Goal: Transaction & Acquisition: Purchase product/service

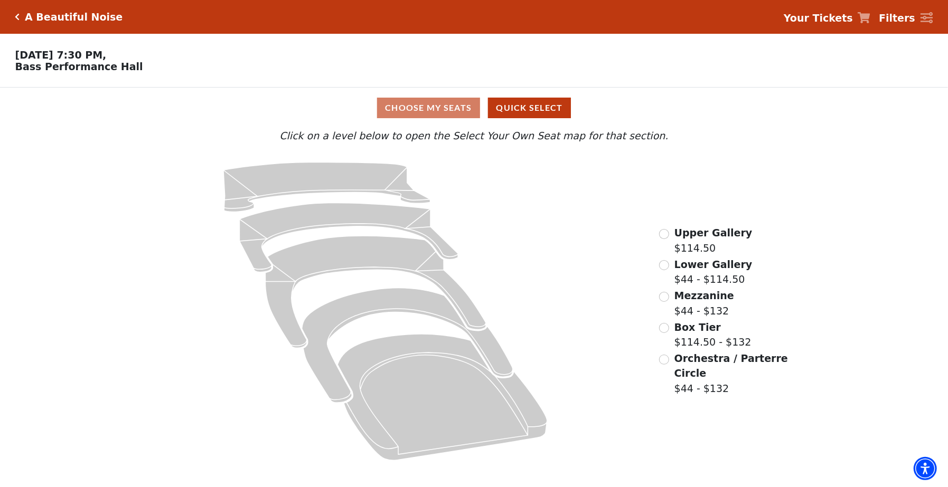
click at [681, 234] on span "Upper Gallery" at bounding box center [713, 233] width 78 height 12
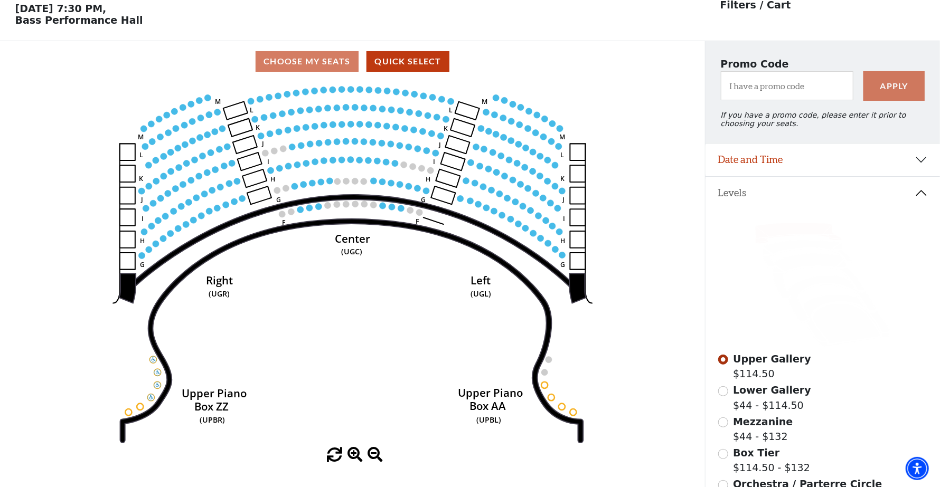
scroll to position [49, 0]
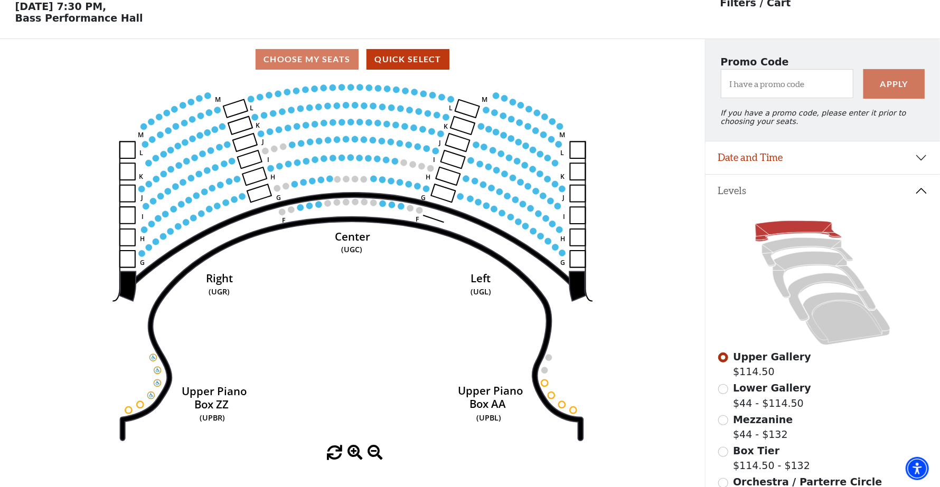
click at [383, 327] on icon "Center (UGC) Right (UGR) Left (UGL) Upper Piano Box ZZ (UPBR) Upper Piano Box A…" at bounding box center [352, 263] width 635 height 366
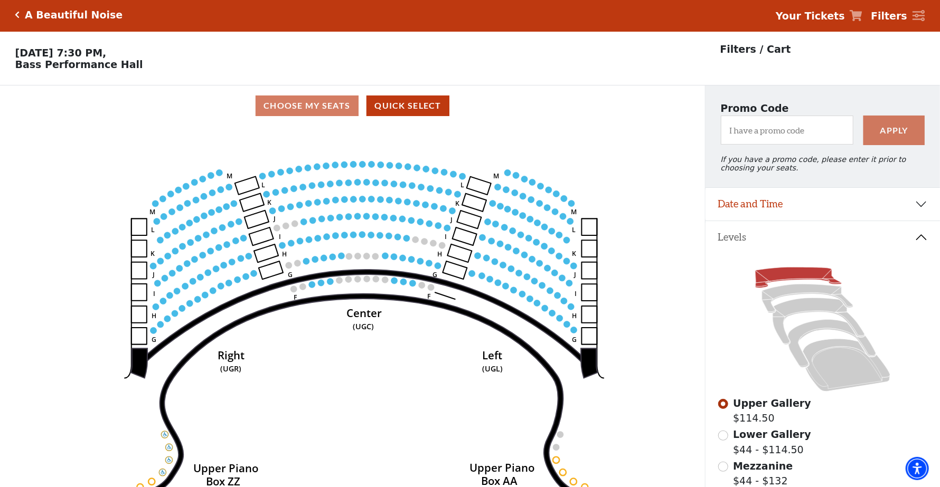
scroll to position [123, 0]
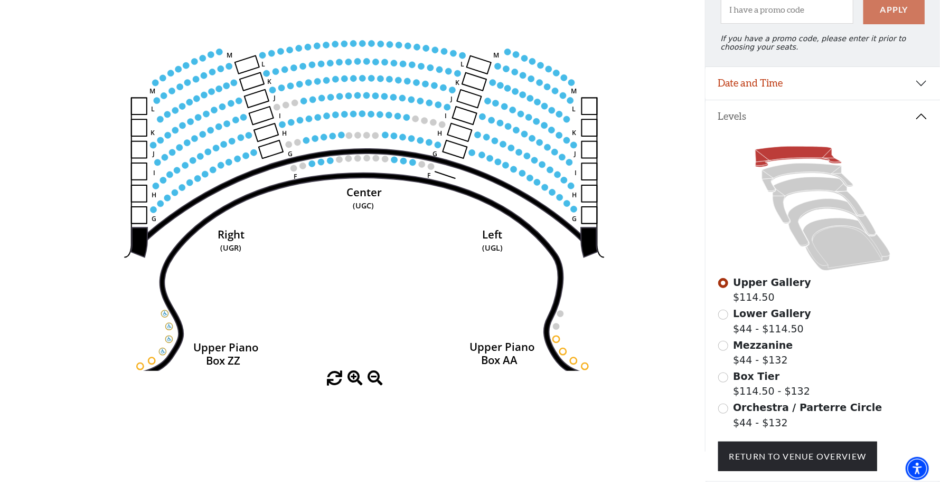
click at [352, 378] on span at bounding box center [355, 378] width 15 height 15
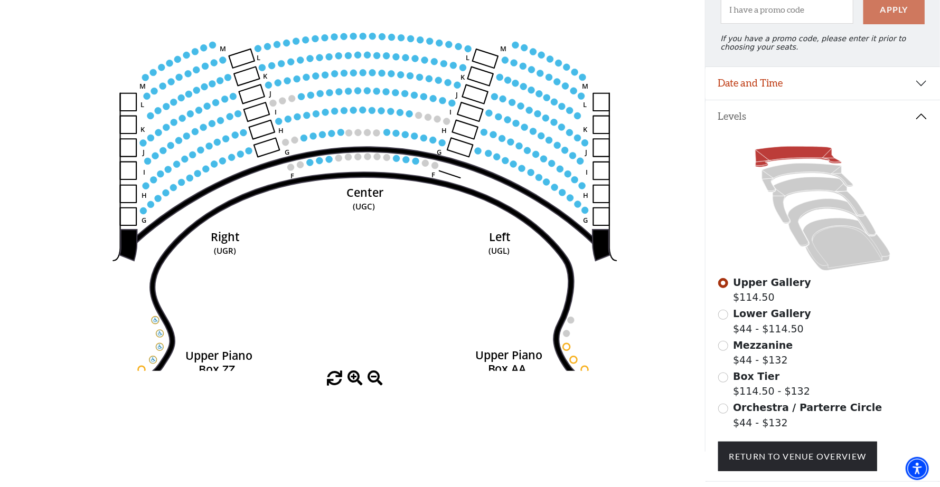
click at [352, 378] on span at bounding box center [355, 378] width 15 height 15
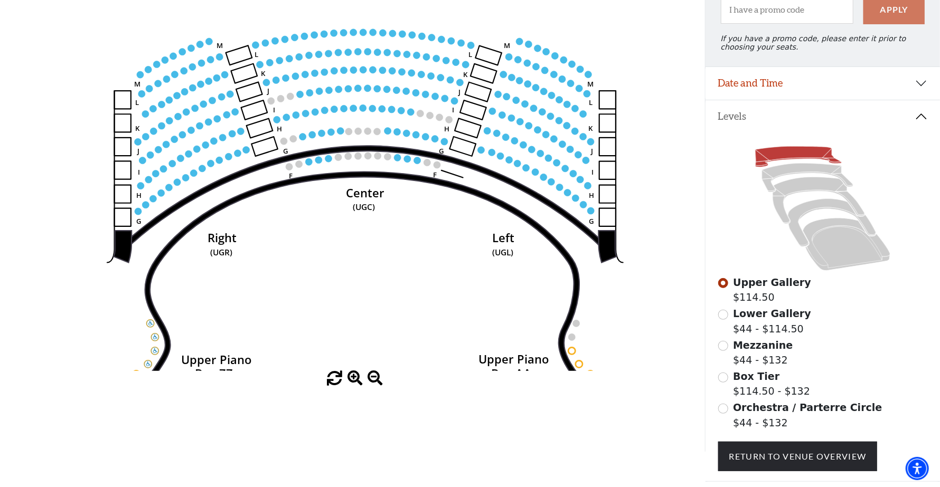
click at [352, 378] on span at bounding box center [355, 378] width 15 height 15
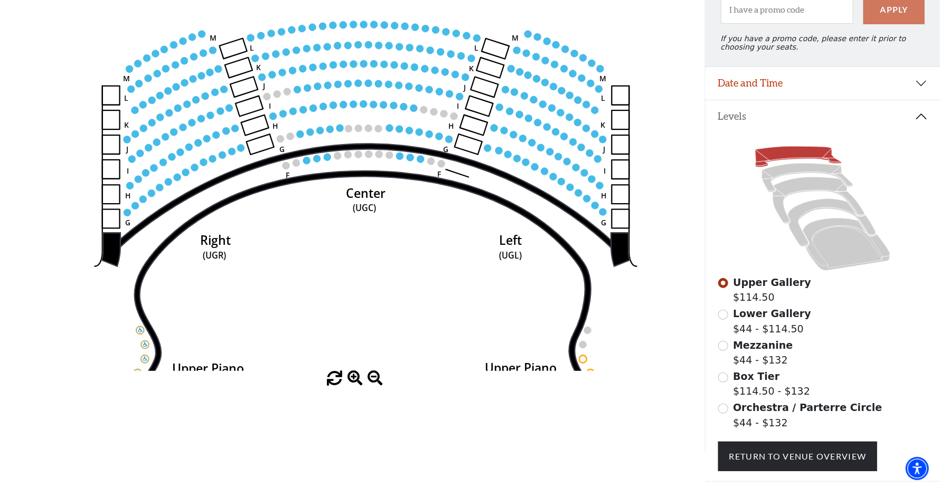
click at [352, 378] on span at bounding box center [355, 378] width 15 height 15
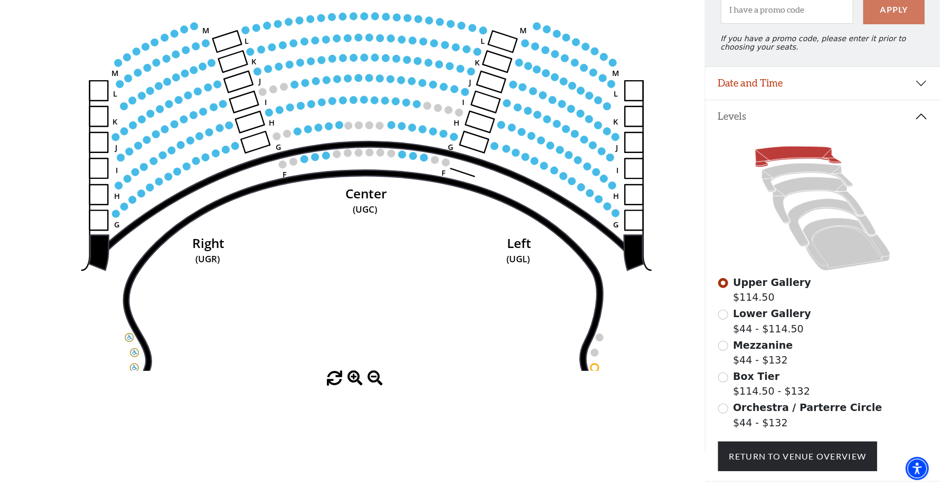
click at [352, 378] on span at bounding box center [355, 378] width 15 height 15
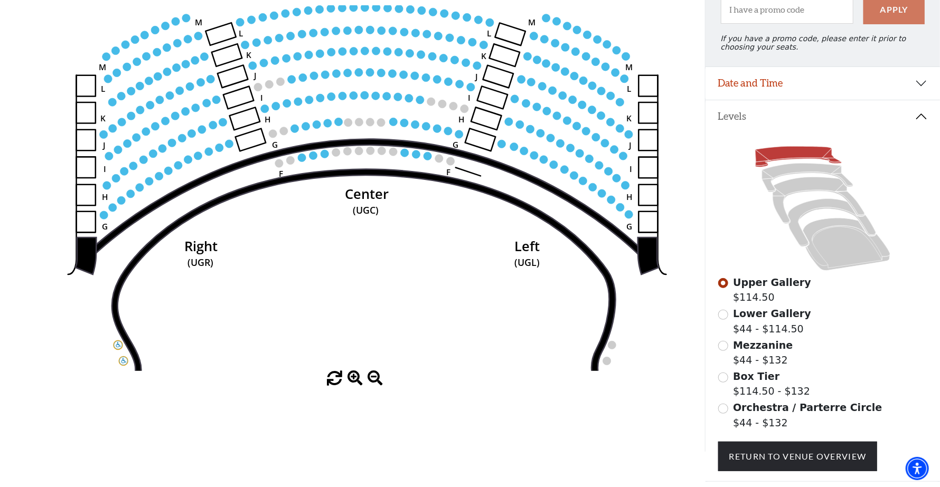
click at [352, 378] on span at bounding box center [355, 378] width 15 height 15
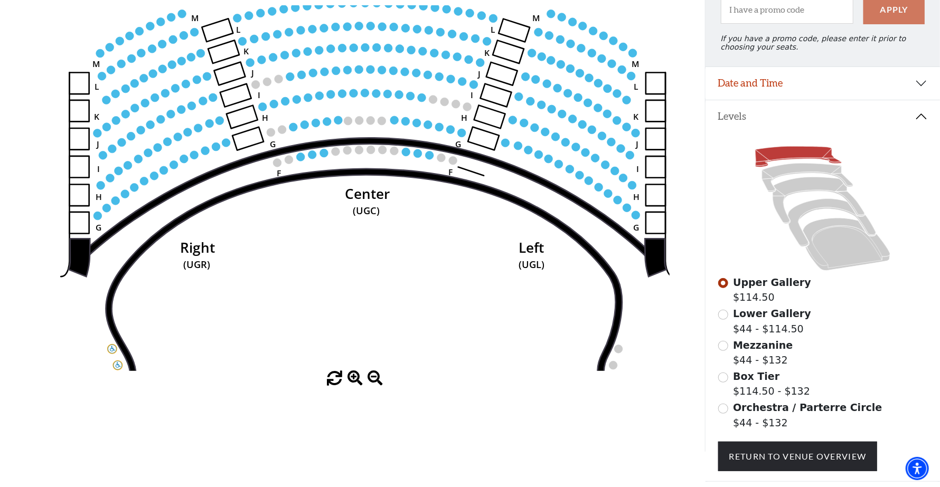
click at [352, 378] on span at bounding box center [355, 378] width 15 height 15
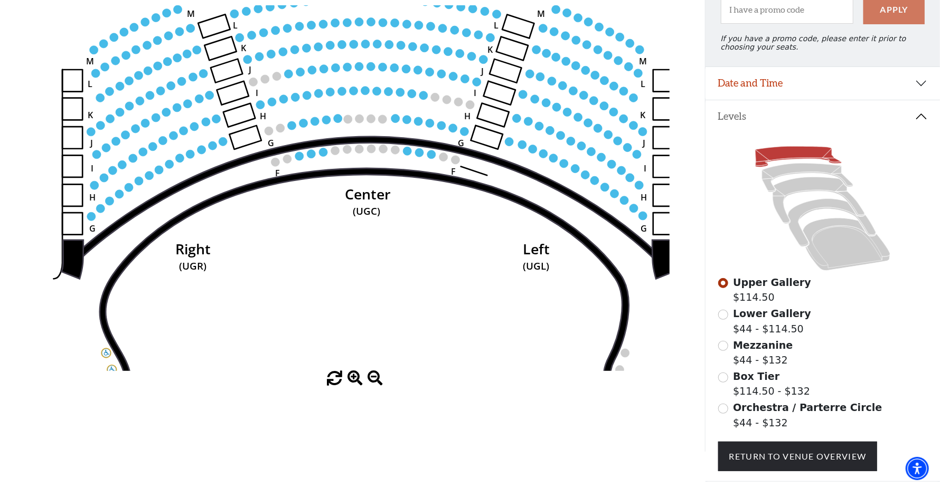
click at [352, 378] on span at bounding box center [355, 378] width 15 height 15
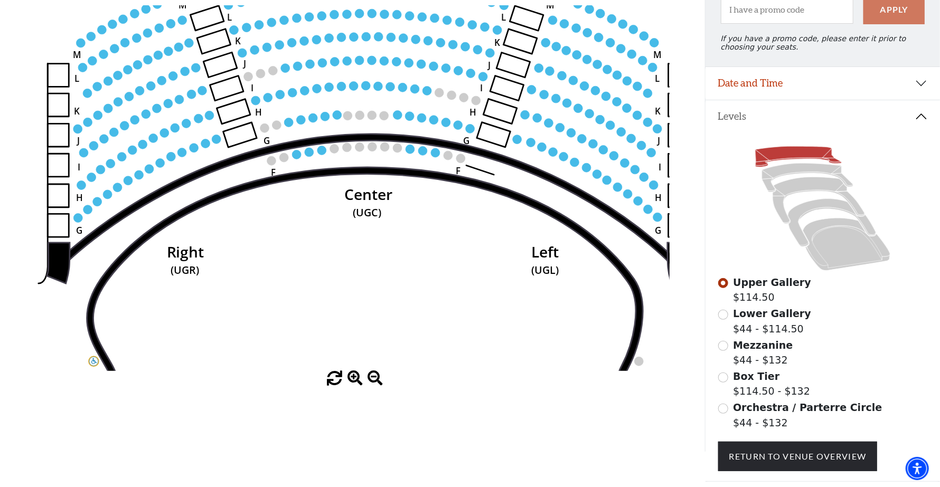
click at [352, 378] on span at bounding box center [355, 378] width 15 height 15
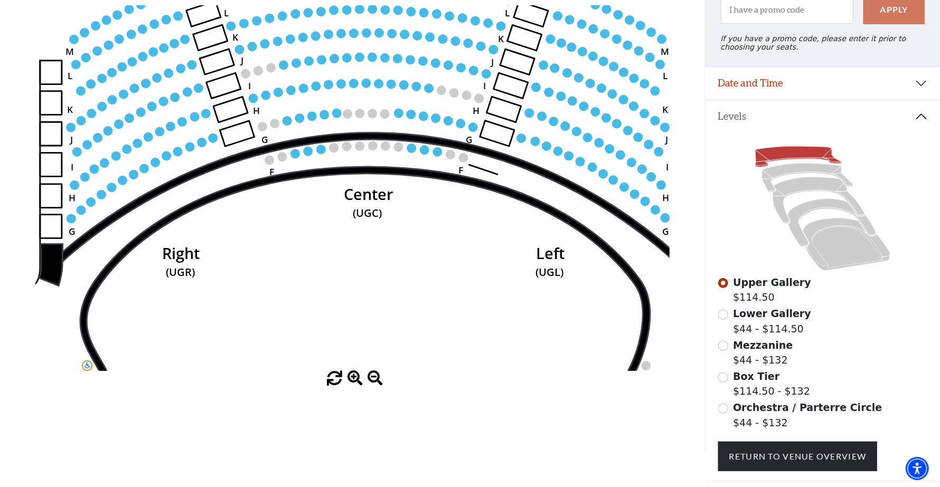
click at [352, 378] on span at bounding box center [355, 378] width 15 height 15
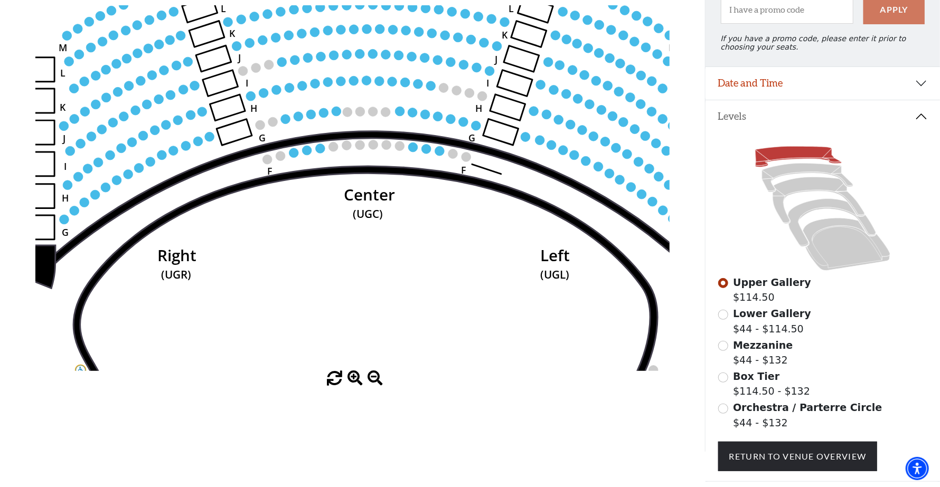
click at [352, 378] on span at bounding box center [355, 378] width 15 height 15
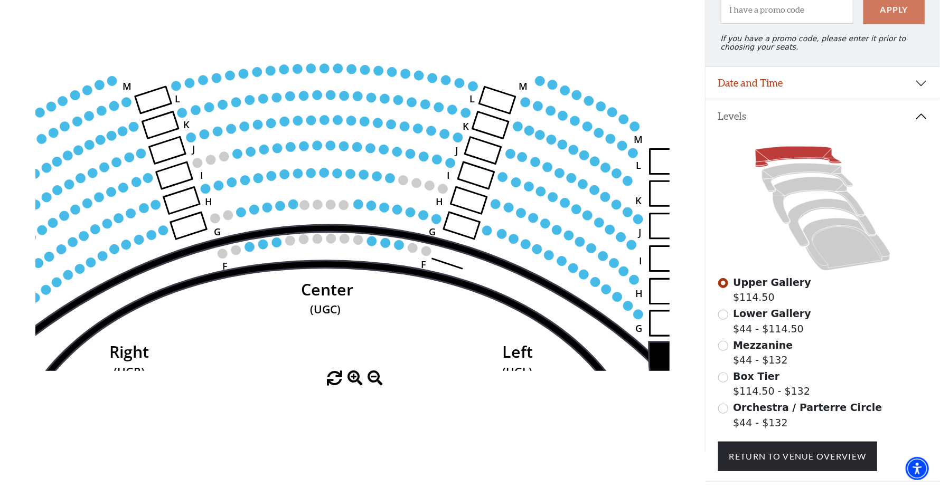
drag, startPoint x: 352, startPoint y: 290, endPoint x: 328, endPoint y: 355, distance: 69.4
click at [328, 355] on icon "Center (UGC) Right (UGR) Left (UGL) Upper Piano Box ZZ (UPBR) Upper Piano Box A…" at bounding box center [352, 188] width 635 height 366
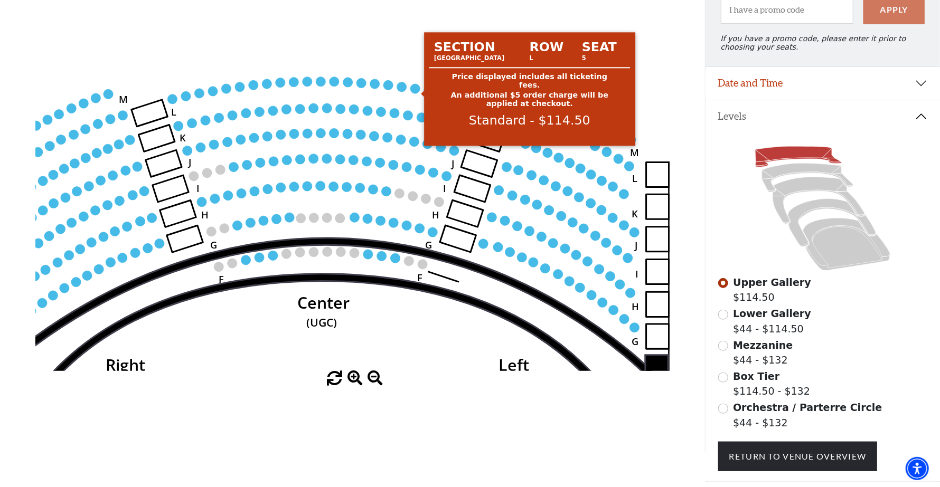
click at [415, 89] on circle at bounding box center [415, 89] width 10 height 10
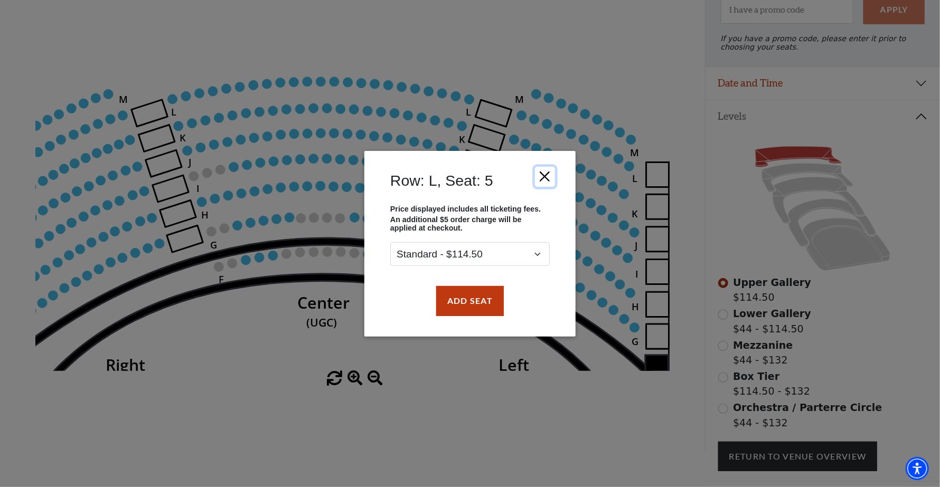
click at [543, 179] on button "Close" at bounding box center [545, 176] width 20 height 20
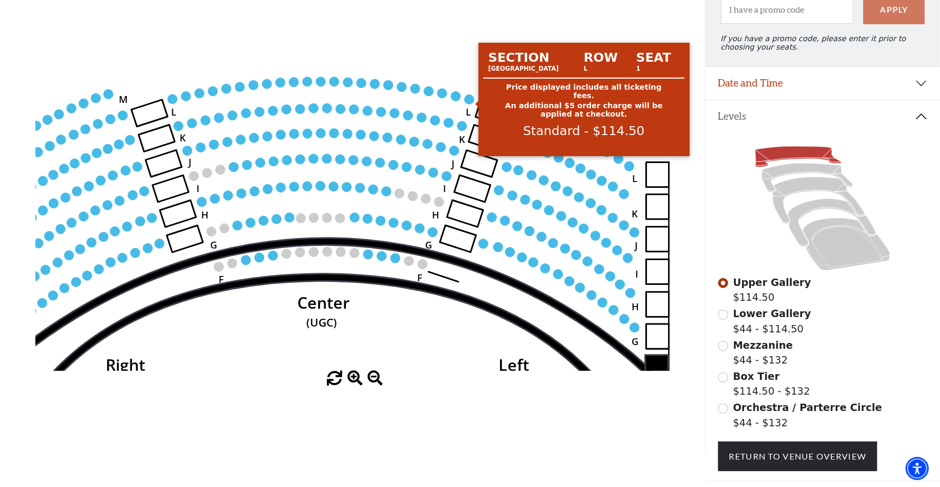
click at [468, 101] on circle at bounding box center [470, 100] width 10 height 10
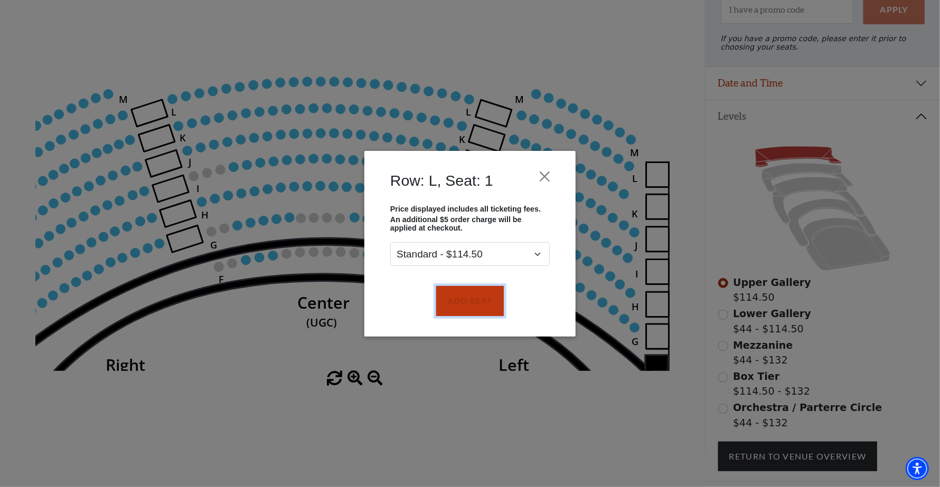
click at [473, 289] on button "Add Seat" at bounding box center [470, 301] width 68 height 30
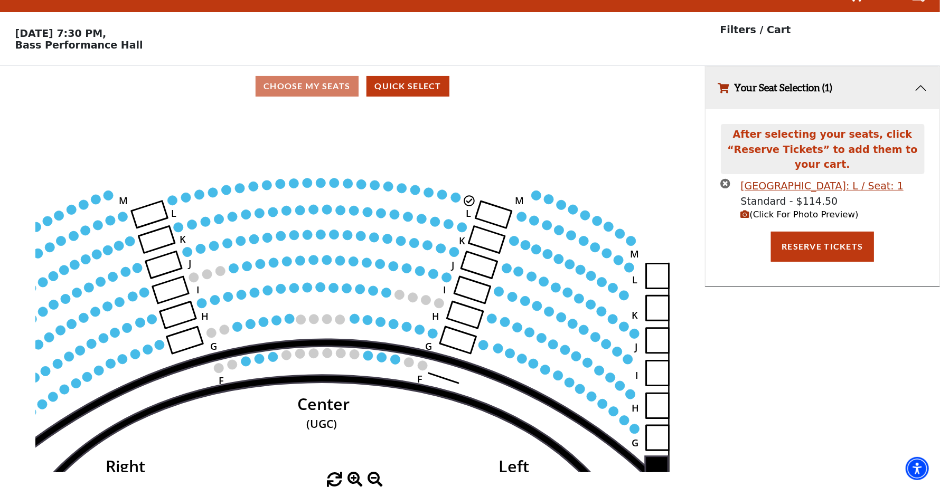
scroll to position [0, 0]
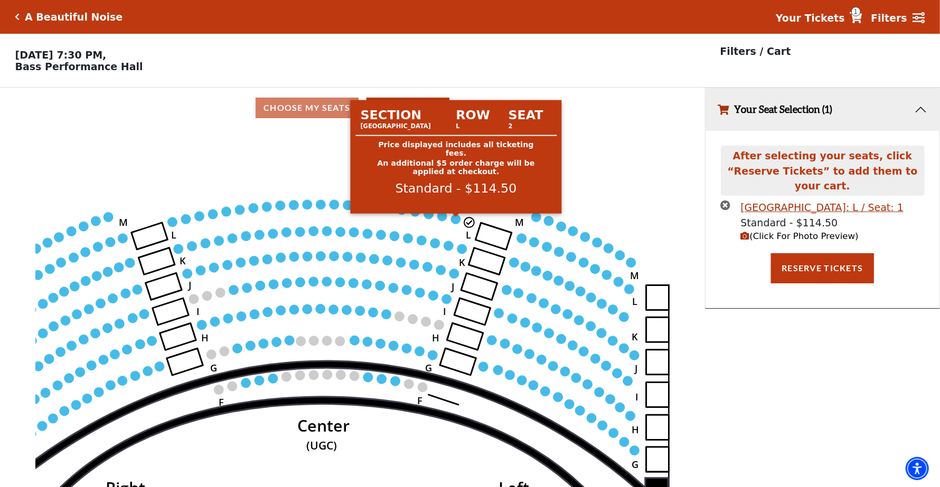
click at [455, 224] on circle at bounding box center [456, 219] width 10 height 10
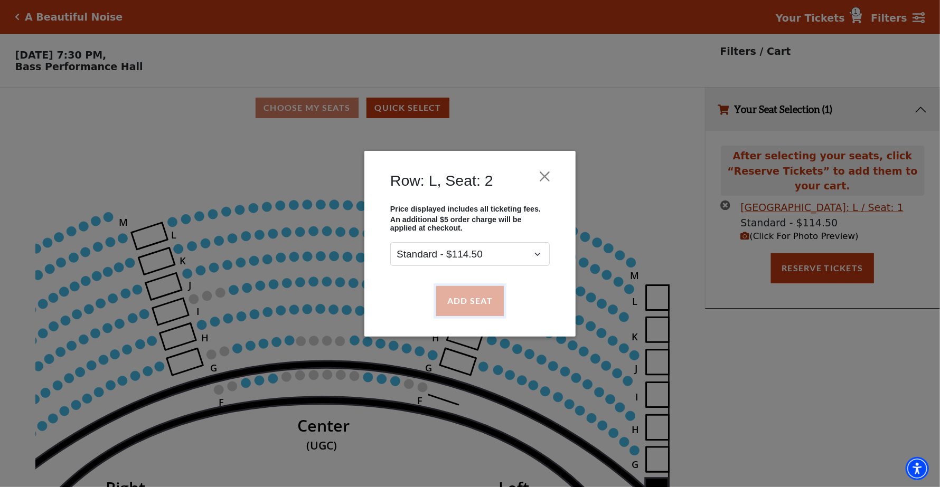
click at [486, 306] on button "Add Seat" at bounding box center [470, 301] width 68 height 30
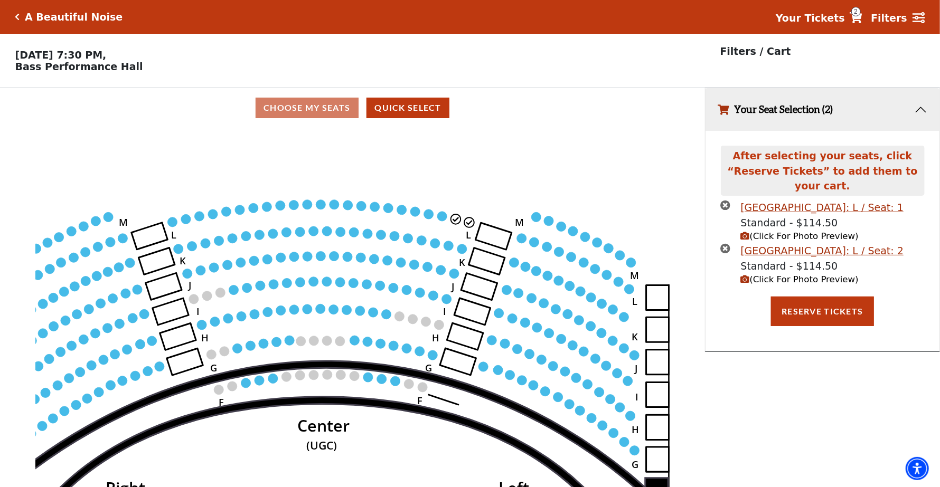
click at [439, 219] on circle at bounding box center [442, 217] width 10 height 10
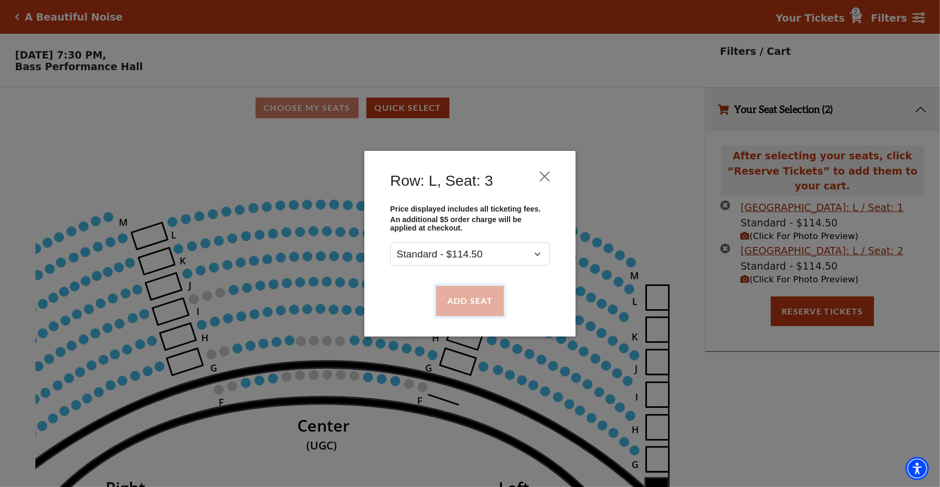
click at [472, 301] on button "Add Seat" at bounding box center [470, 301] width 68 height 30
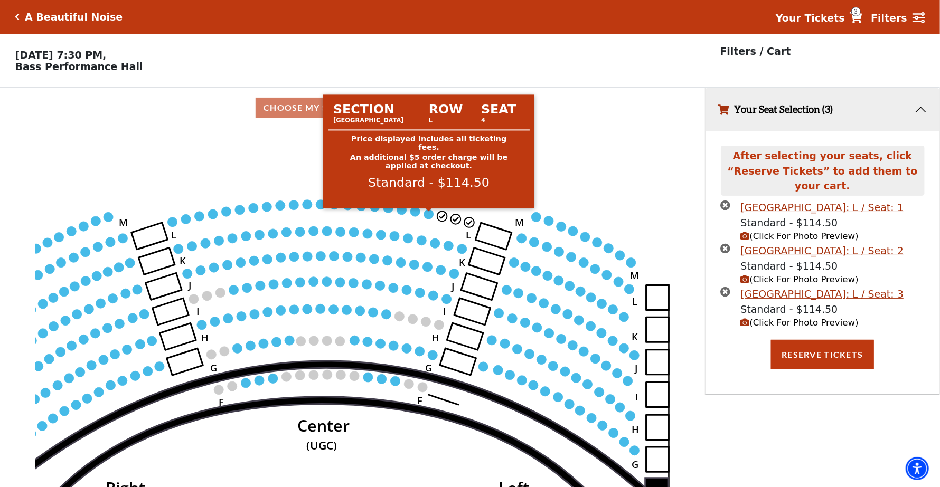
click at [431, 217] on circle at bounding box center [429, 215] width 10 height 10
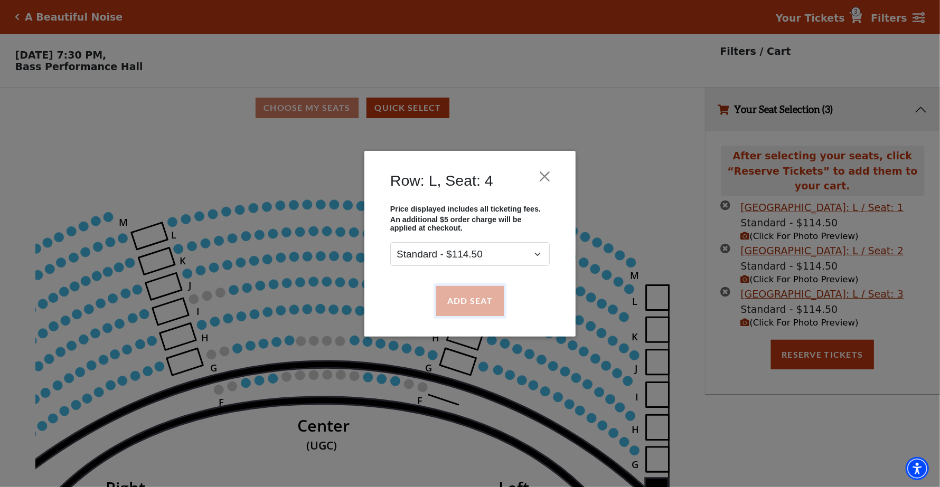
click at [477, 297] on button "Add Seat" at bounding box center [470, 301] width 68 height 30
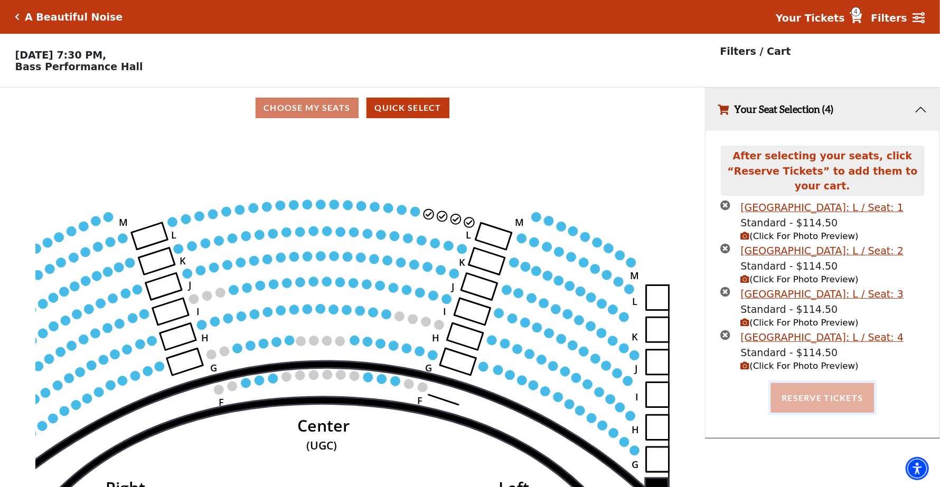
click at [838, 383] on button "Reserve Tickets" at bounding box center [822, 398] width 102 height 30
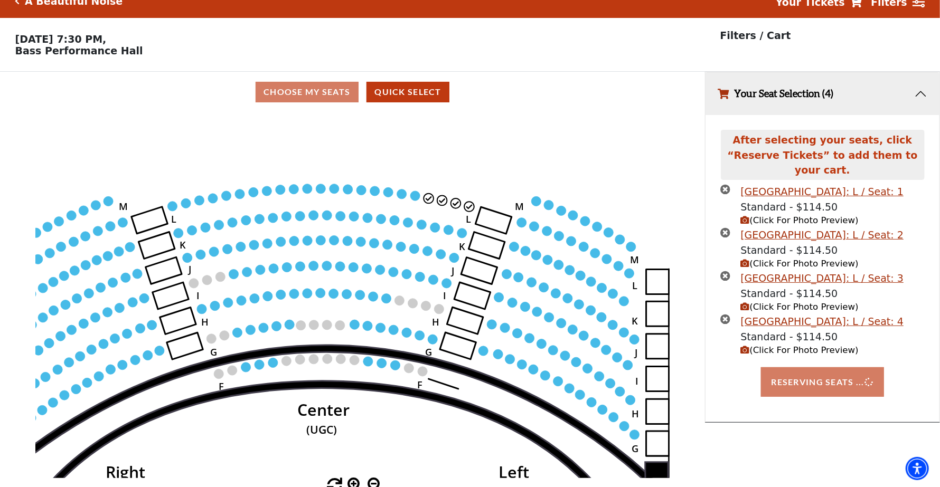
scroll to position [25, 0]
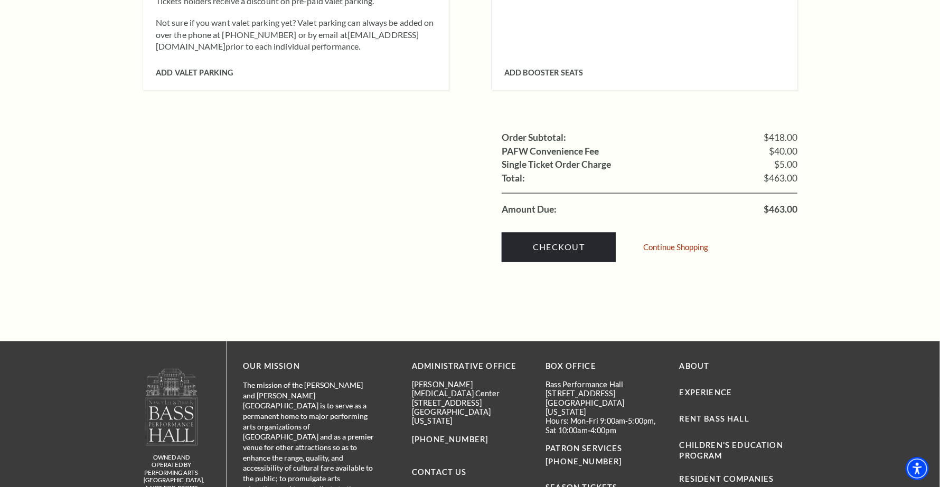
scroll to position [1109, 0]
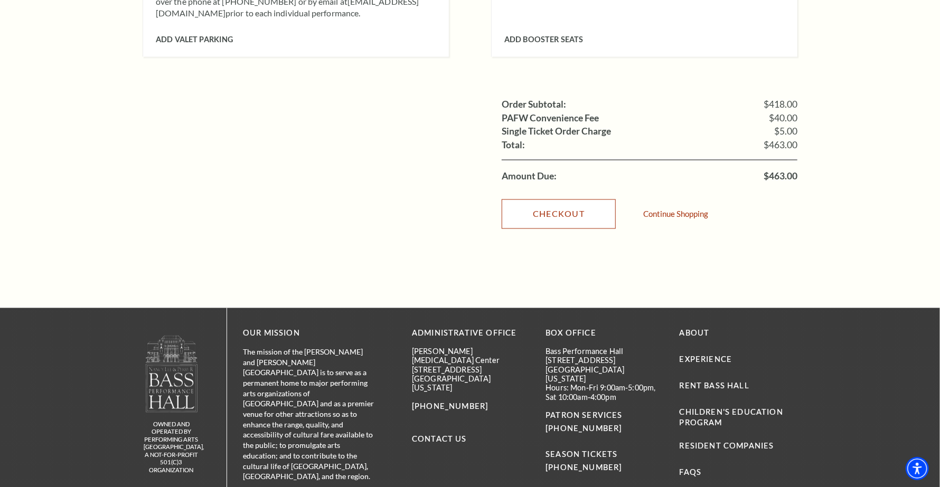
click at [518, 200] on link "Checkout" at bounding box center [559, 215] width 114 height 30
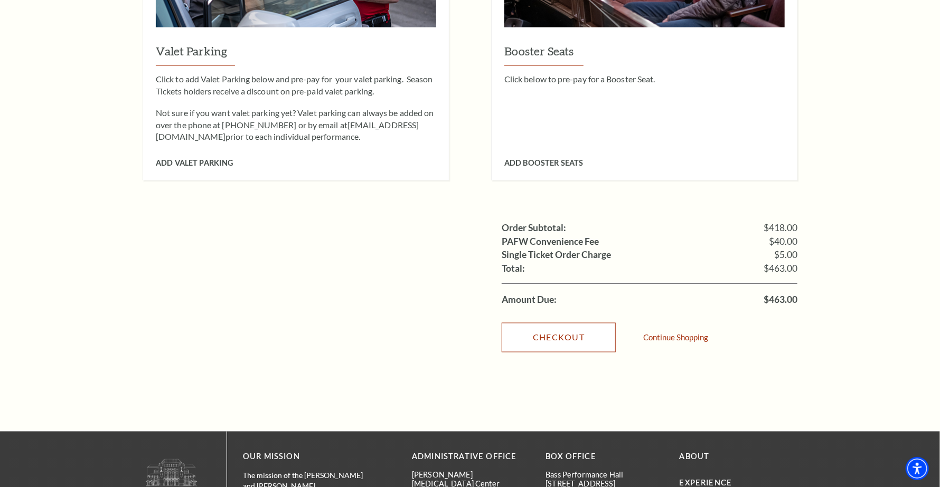
scroll to position [739, 0]
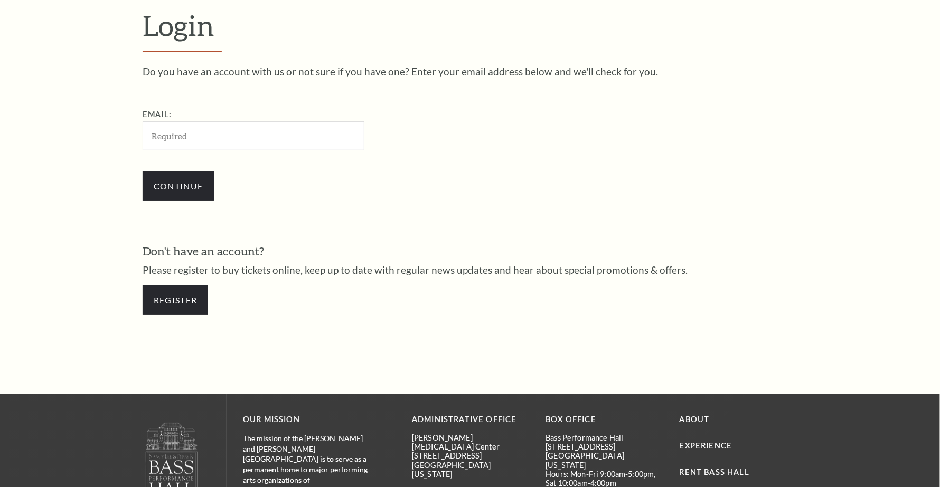
scroll to position [340, 0]
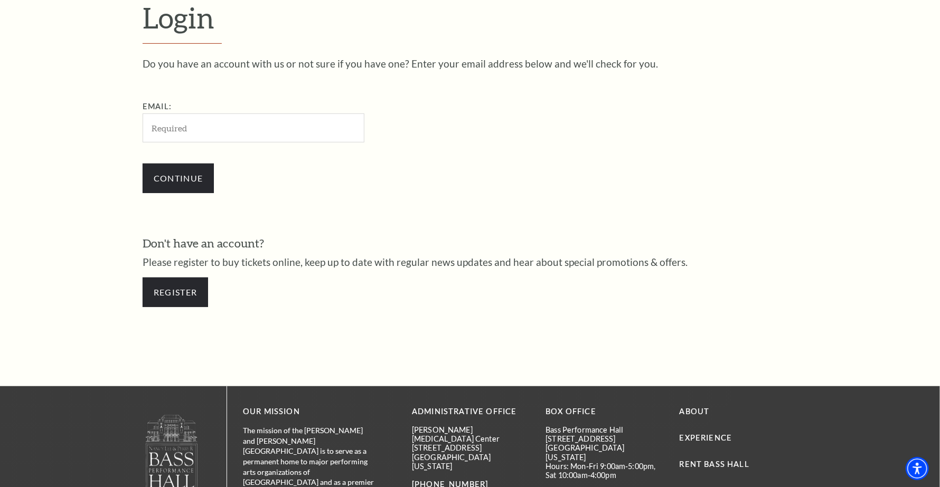
click at [219, 125] on input "Email:" at bounding box center [254, 128] width 222 height 29
type input "lequoctinh74@gmail.com"
click at [183, 289] on link "Register" at bounding box center [175, 293] width 65 height 30
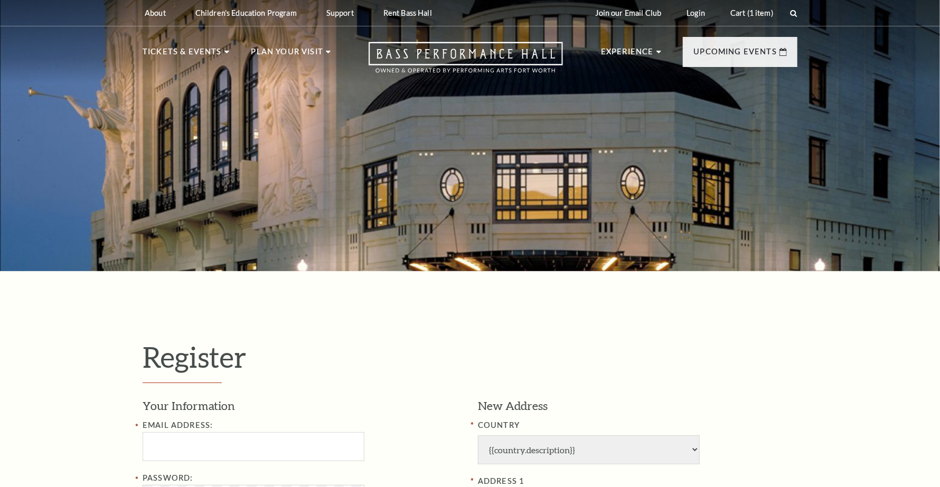
select select "1"
select select "TX"
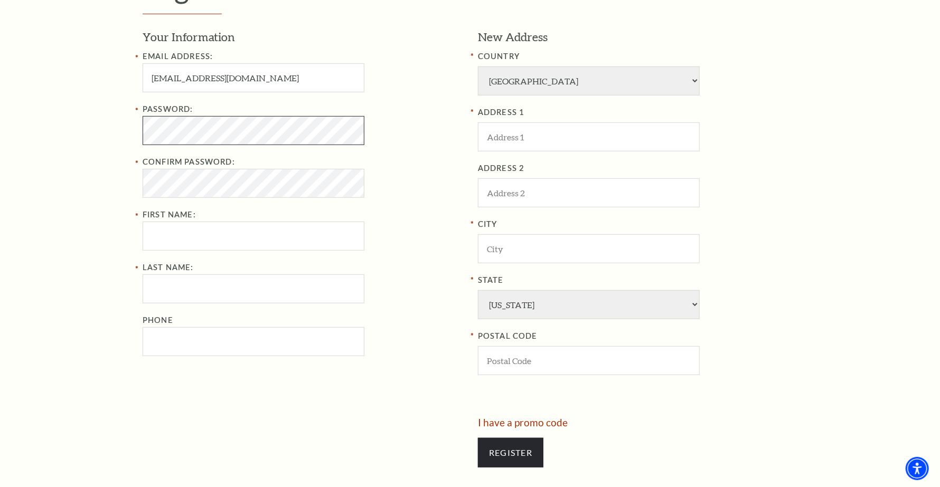
click at [68, 121] on div "Register Your Information Email Address: lequoctinh74@gmail.com Password: Confi…" at bounding box center [470, 224] width 940 height 645
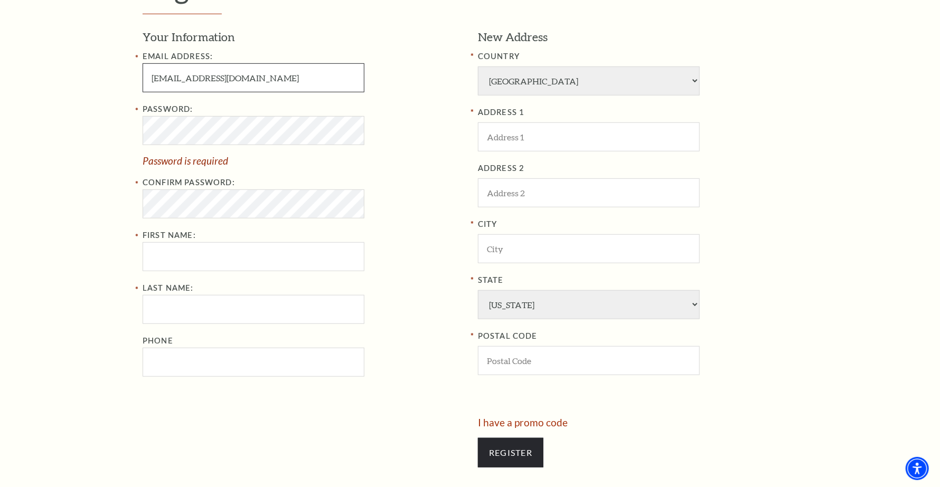
click at [172, 82] on input "lequoctinh74@gmail.com" at bounding box center [254, 77] width 222 height 29
type input "lequogctinh74@gmail.com"
drag, startPoint x: 183, startPoint y: 106, endPoint x: 151, endPoint y: 107, distance: 32.2
click at [151, 107] on label "Password:" at bounding box center [168, 109] width 51 height 9
click at [202, 180] on label "Confirm Password:" at bounding box center [189, 182] width 92 height 9
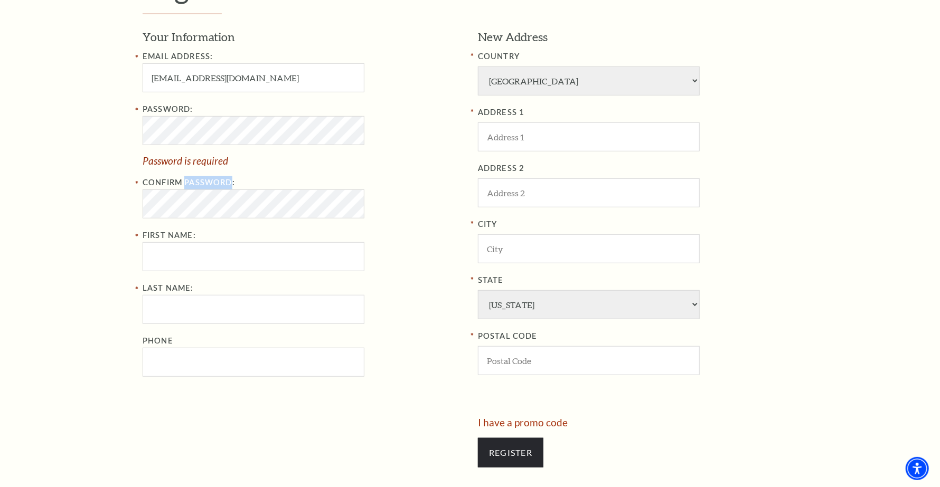
click at [202, 180] on label "Confirm Password:" at bounding box center [189, 182] width 92 height 9
copy label "Password"
click at [228, 236] on div "Password: Confirm Password: Passwords do not match First Name:" at bounding box center [303, 187] width 320 height 168
type input "Le"
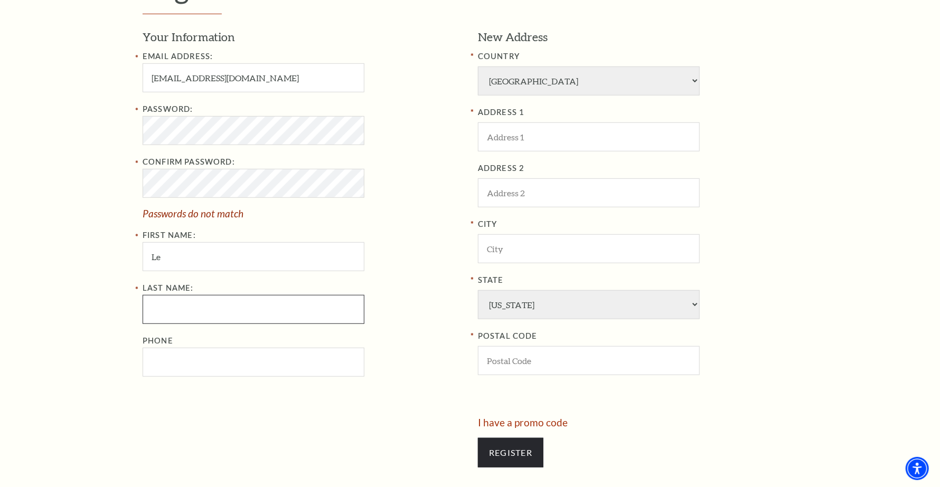
type input "Quoc Tinh"
type input "741 S Cherokee Ln"
type input "Lodi"
select select "CA"
type input "95240"
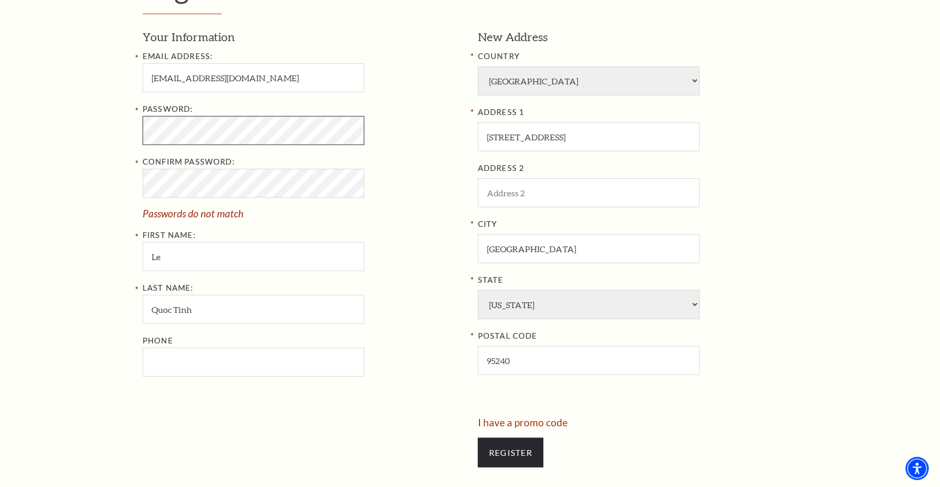
click at [71, 120] on div "Register Your Information Email Address: lequogctinh74@gmail.com Password: Conf…" at bounding box center [470, 224] width 940 height 645
click at [74, 157] on div "Register Your Information Email Address: lequogctinh74@gmail.com Password: Conf…" at bounding box center [470, 224] width 940 height 645
click at [425, 126] on div "Password:" at bounding box center [303, 124] width 320 height 42
click at [209, 358] on input "Phone" at bounding box center [254, 362] width 222 height 29
type input "0395687"
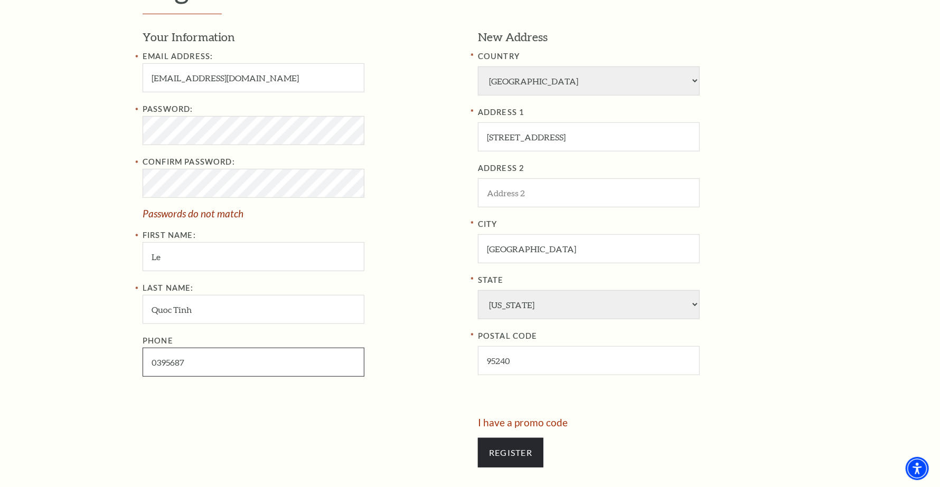
click at [207, 361] on input "0395687" at bounding box center [254, 362] width 222 height 29
click at [207, 361] on input "Phone" at bounding box center [254, 362] width 222 height 29
type input "484-298-9843"
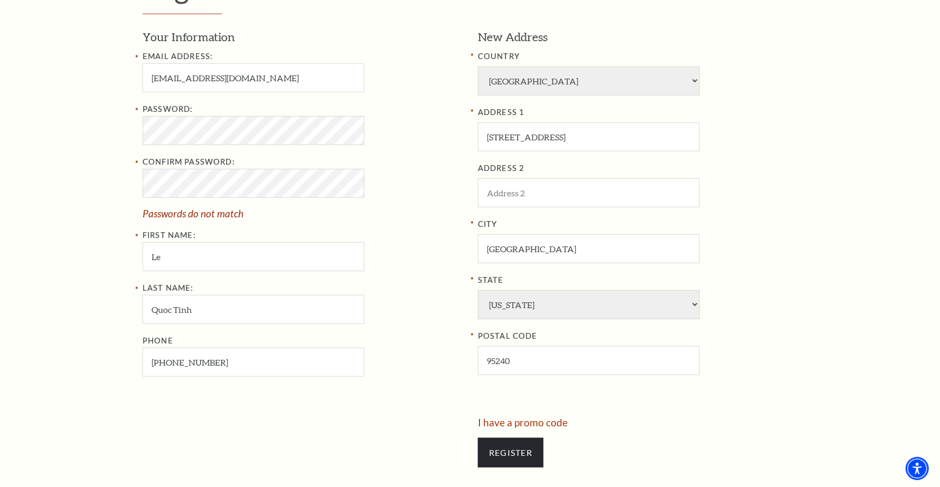
click at [419, 273] on div "Email Address: lequogctinh74@gmail.com Password: Confirm Password: Passwords do…" at bounding box center [303, 213] width 320 height 326
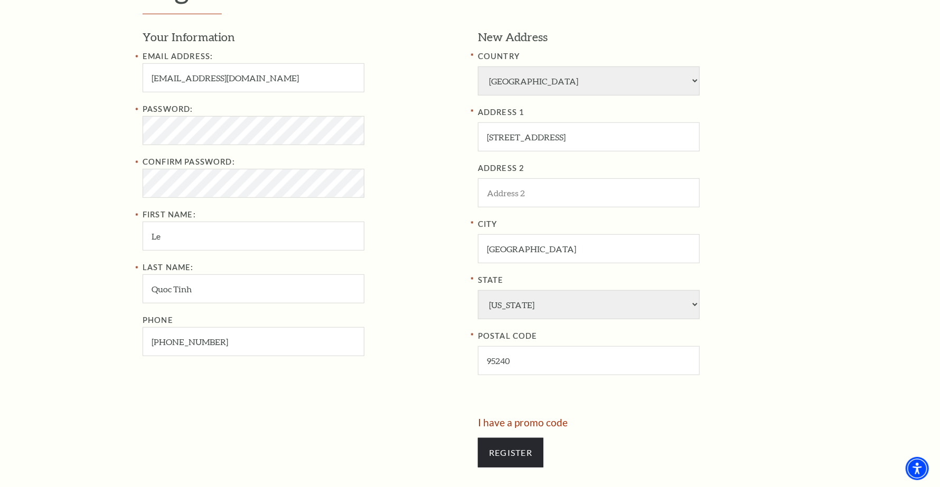
click at [424, 119] on div "Password:" at bounding box center [303, 124] width 320 height 42
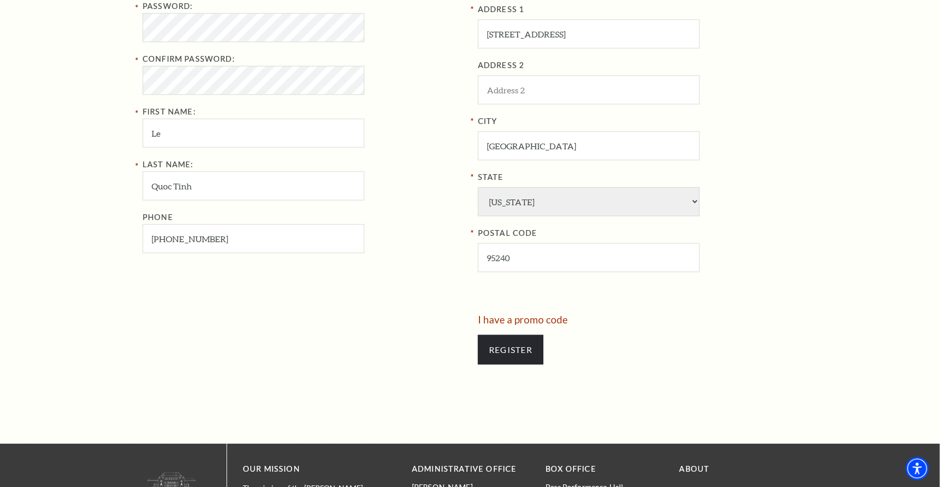
scroll to position [493, 0]
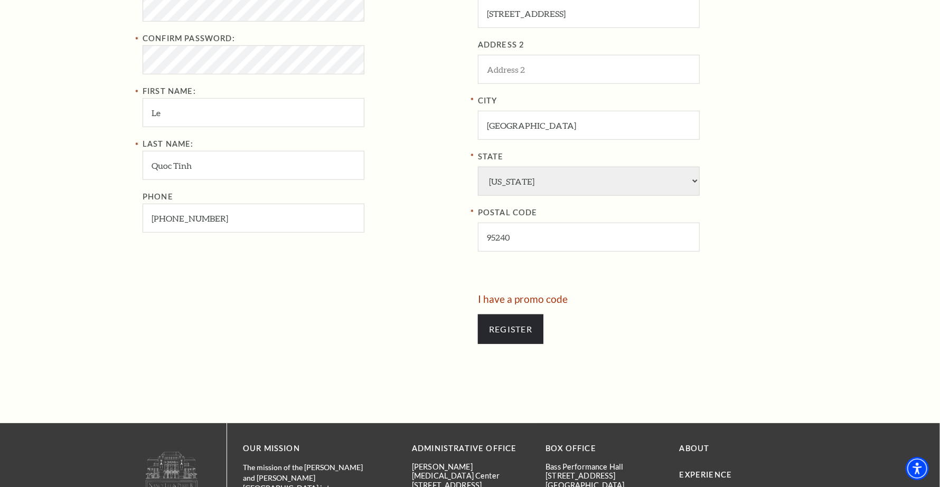
click at [536, 276] on div "New Address COUNTRY Afghanistan Albania Algeria Andorra Angola Antigua and Barb…" at bounding box center [633, 99] width 327 height 389
click at [552, 220] on div "POSTAL CODE 95240" at bounding box center [638, 228] width 320 height 45
click at [550, 226] on input "95240" at bounding box center [589, 237] width 222 height 29
drag, startPoint x: 711, startPoint y: 209, endPoint x: 717, endPoint y: 211, distance: 6.9
click at [713, 209] on label "POSTAL CODE" at bounding box center [638, 212] width 320 height 13
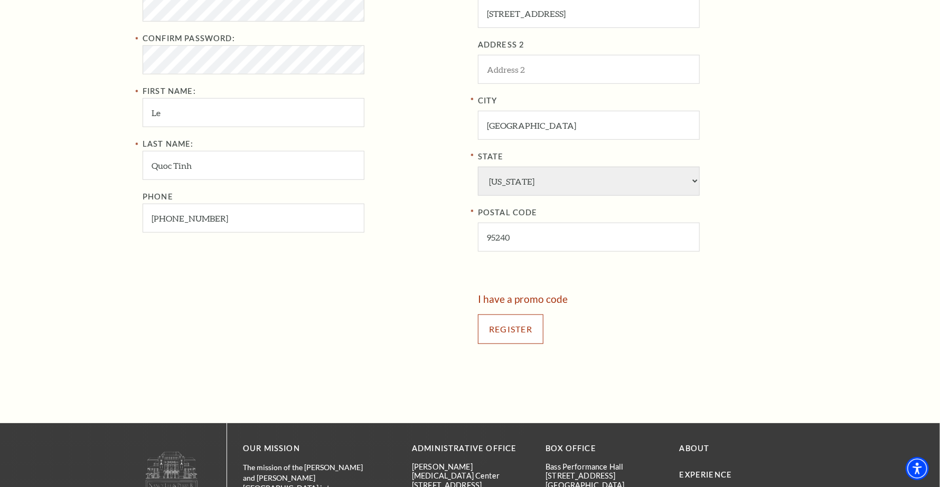
click at [513, 328] on input "Register" at bounding box center [510, 330] width 65 height 30
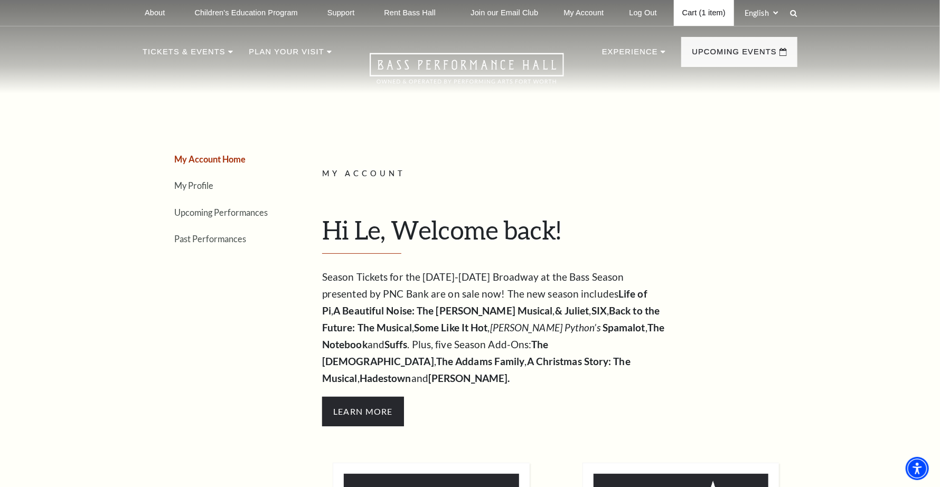
click at [707, 12] on link "Cart (1 item)" at bounding box center [704, 13] width 60 height 26
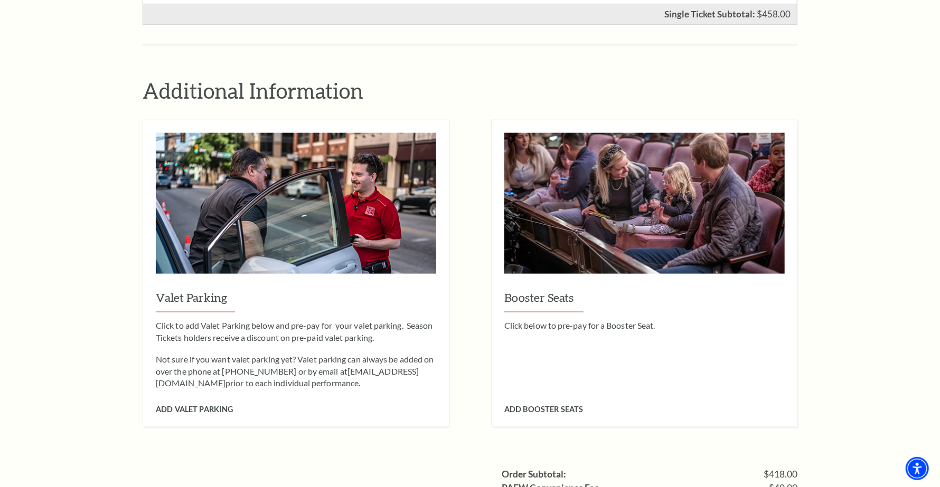
scroll to position [985, 0]
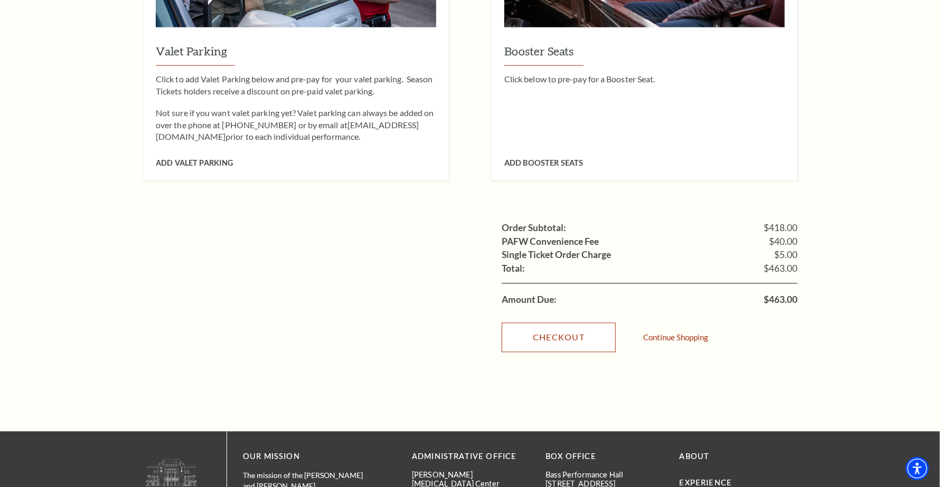
click at [556, 323] on link "Checkout" at bounding box center [559, 338] width 114 height 30
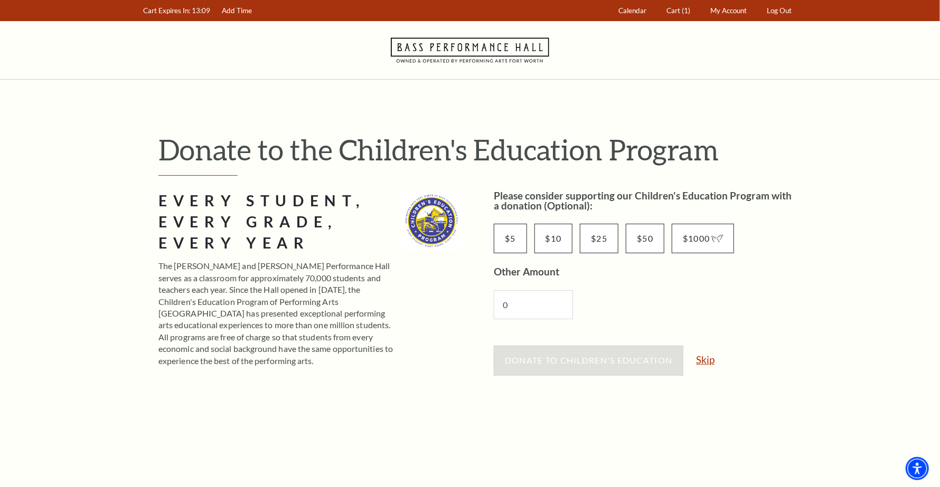
click at [710, 356] on link "Skip" at bounding box center [705, 360] width 18 height 10
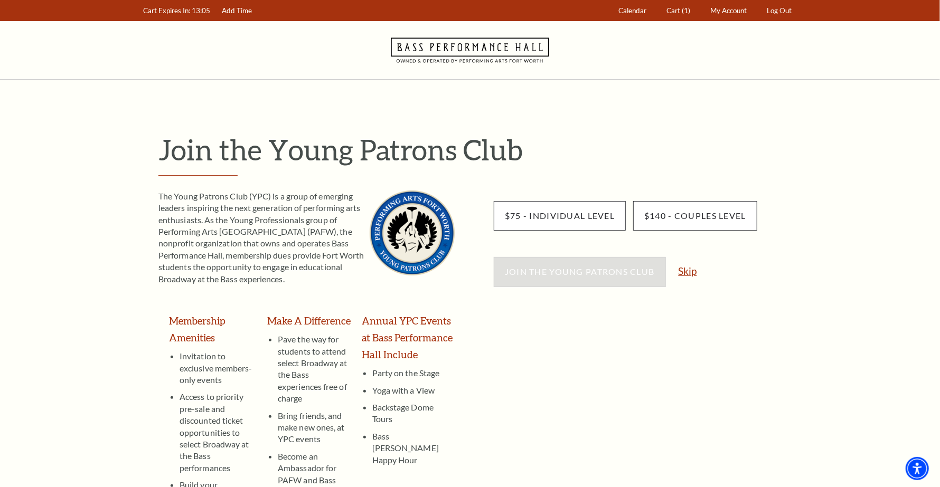
click at [687, 271] on link "Skip" at bounding box center [688, 271] width 18 height 10
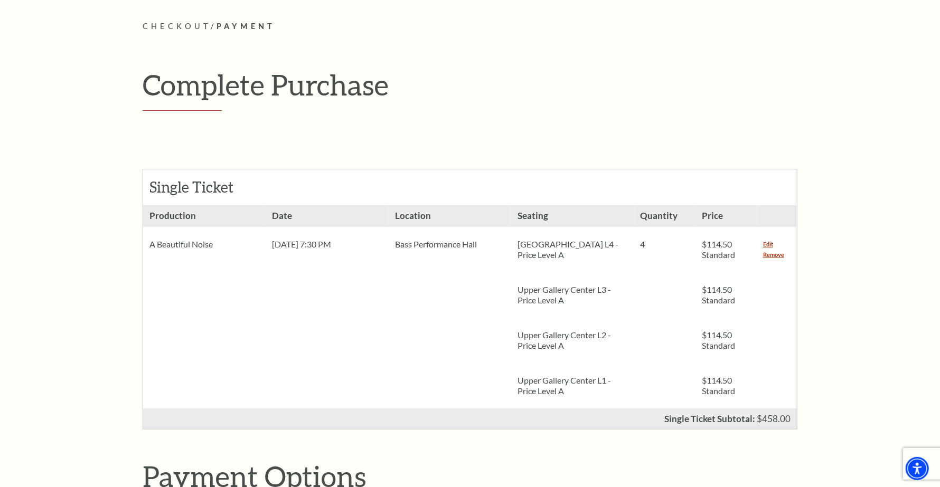
scroll to position [123, 0]
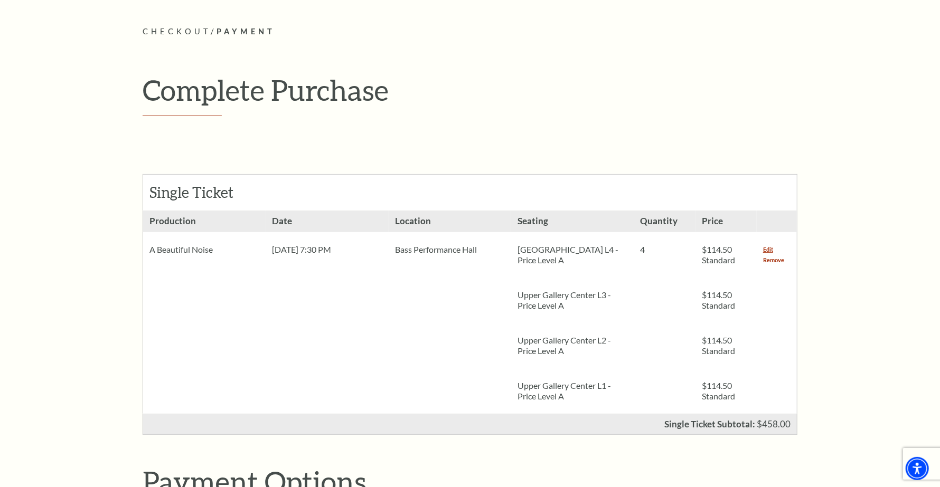
click at [773, 260] on link "Remove" at bounding box center [773, 260] width 21 height 11
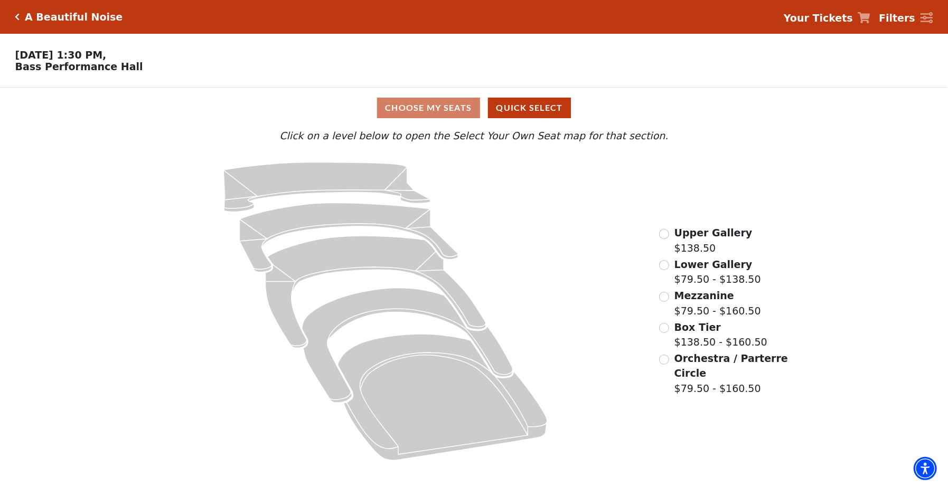
click at [711, 238] on span "Upper Gallery" at bounding box center [713, 233] width 78 height 12
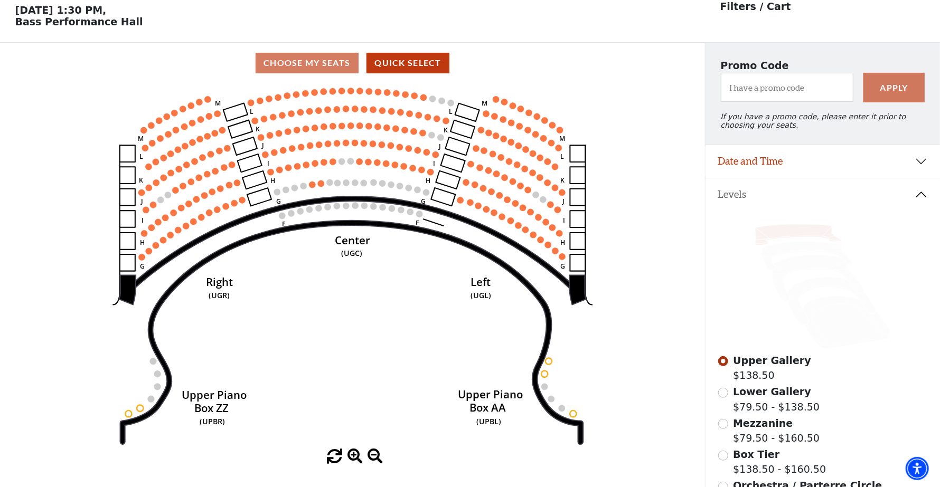
scroll to position [49, 0]
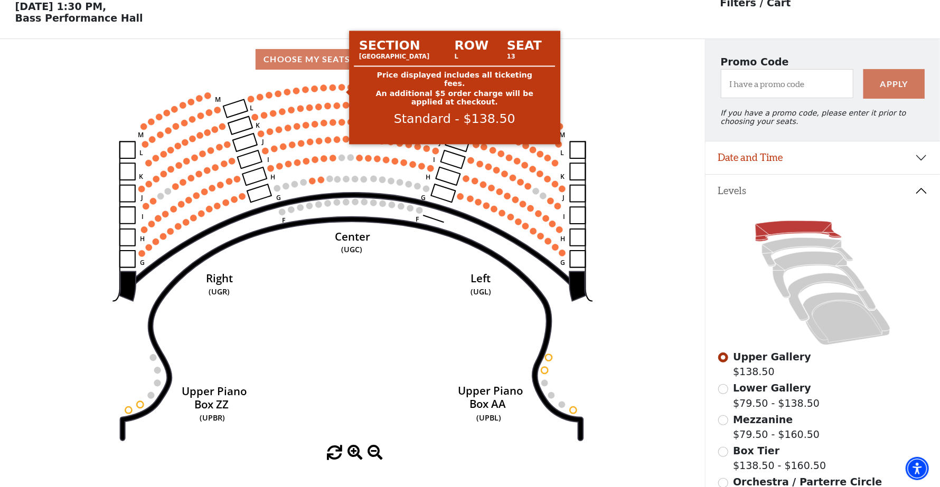
click at [339, 90] on circle at bounding box center [342, 87] width 6 height 6
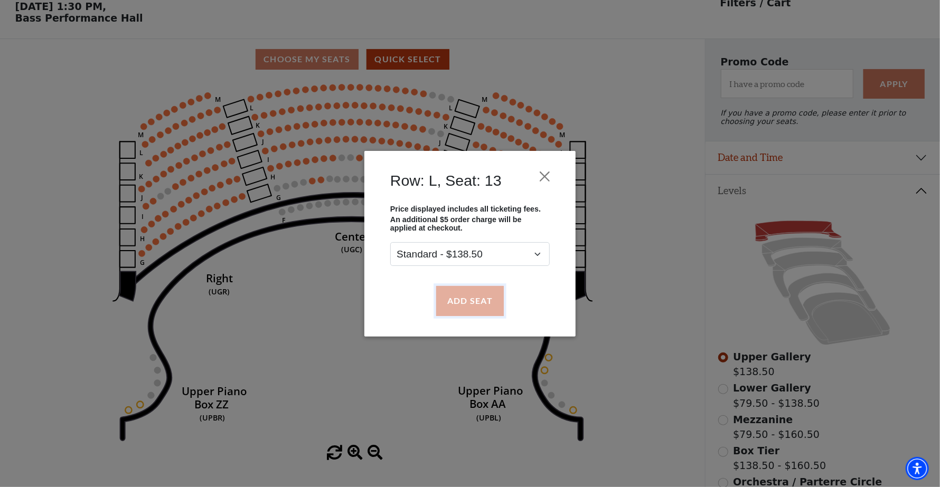
click at [473, 304] on button "Add Seat" at bounding box center [470, 301] width 68 height 30
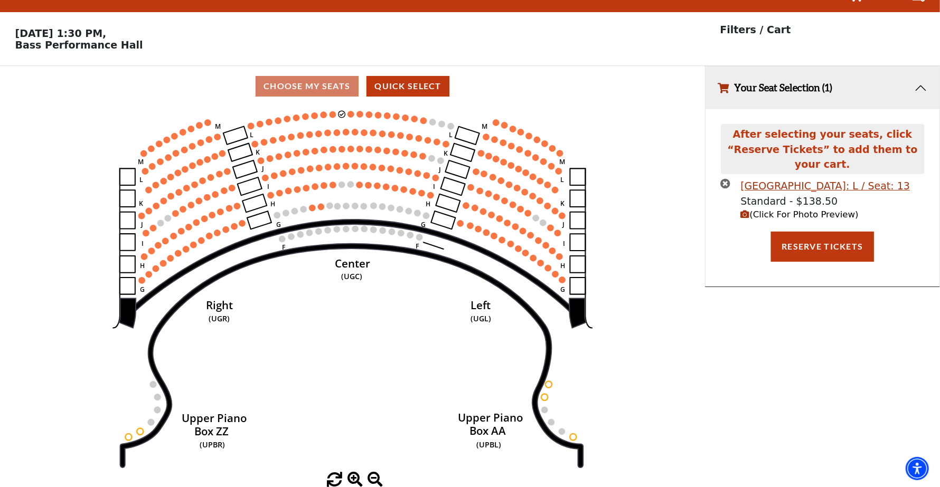
scroll to position [0, 0]
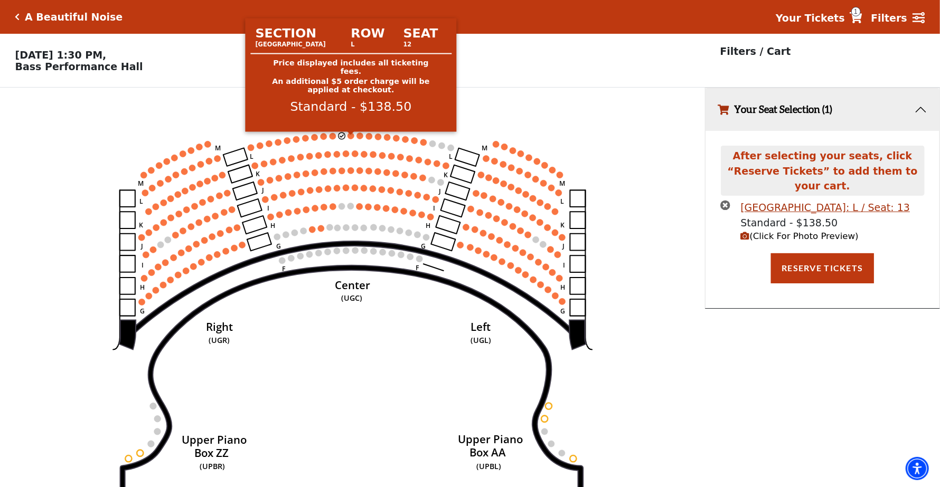
click at [349, 139] on circle at bounding box center [351, 136] width 6 height 6
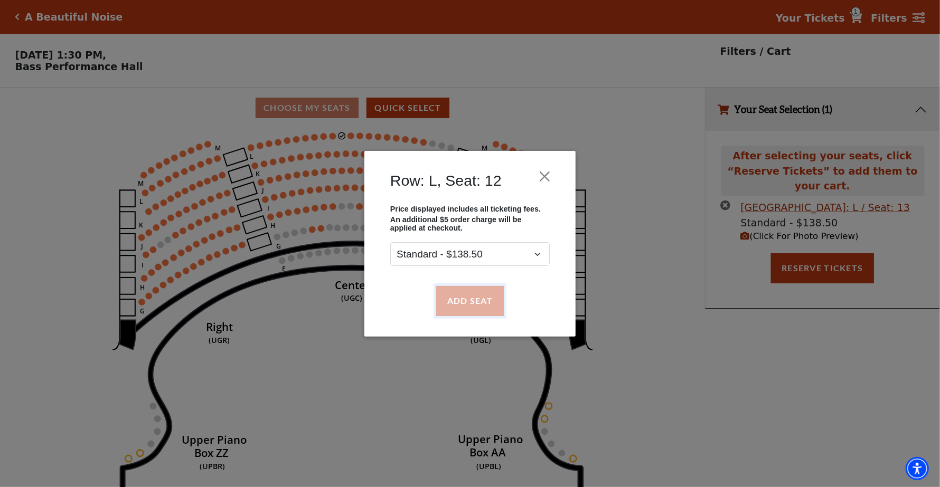
click at [461, 298] on button "Add Seat" at bounding box center [470, 301] width 68 height 30
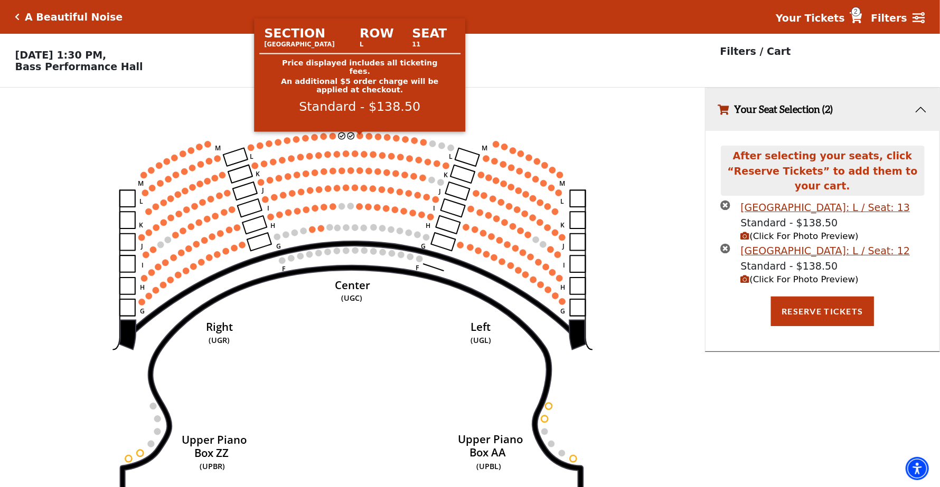
click at [361, 139] on circle at bounding box center [359, 136] width 6 height 6
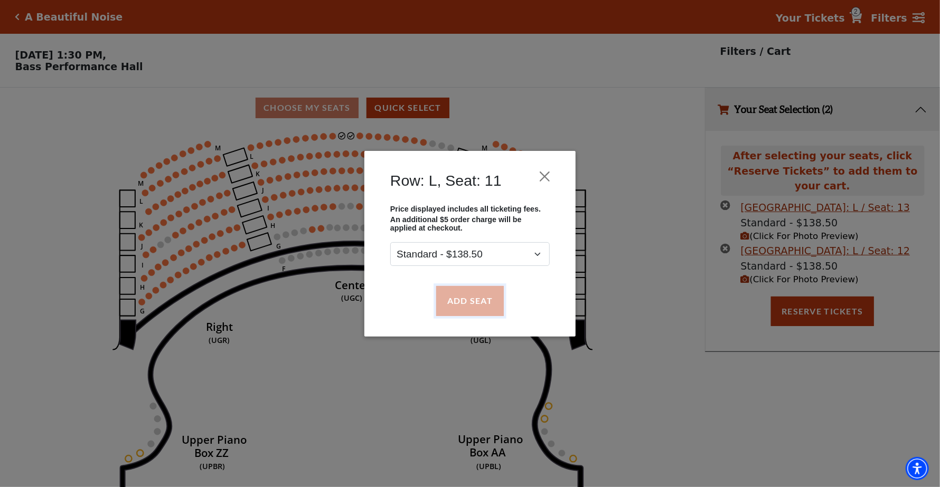
click at [468, 295] on button "Add Seat" at bounding box center [470, 301] width 68 height 30
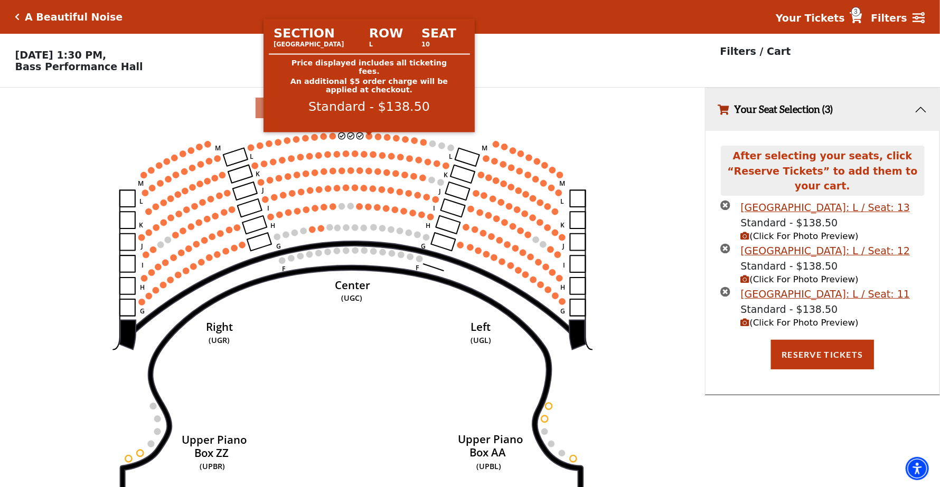
click at [370, 139] on circle at bounding box center [369, 136] width 6 height 6
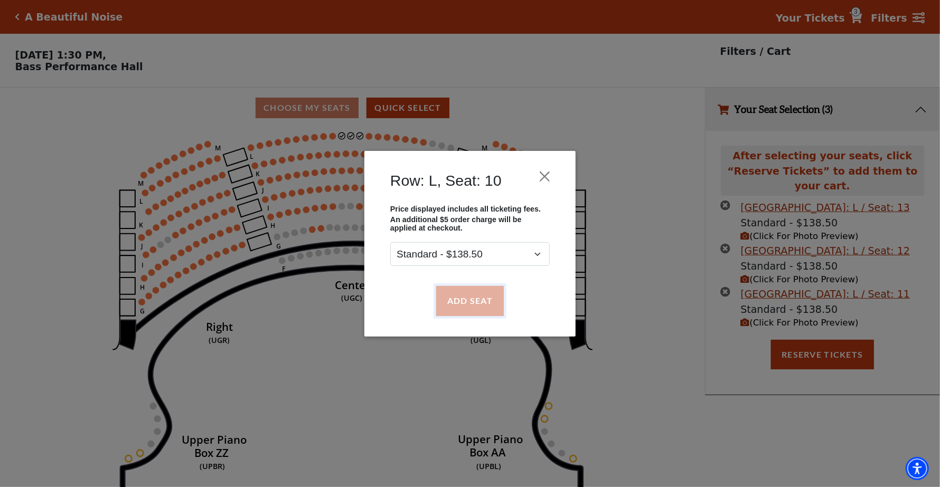
click at [478, 308] on button "Add Seat" at bounding box center [470, 301] width 68 height 30
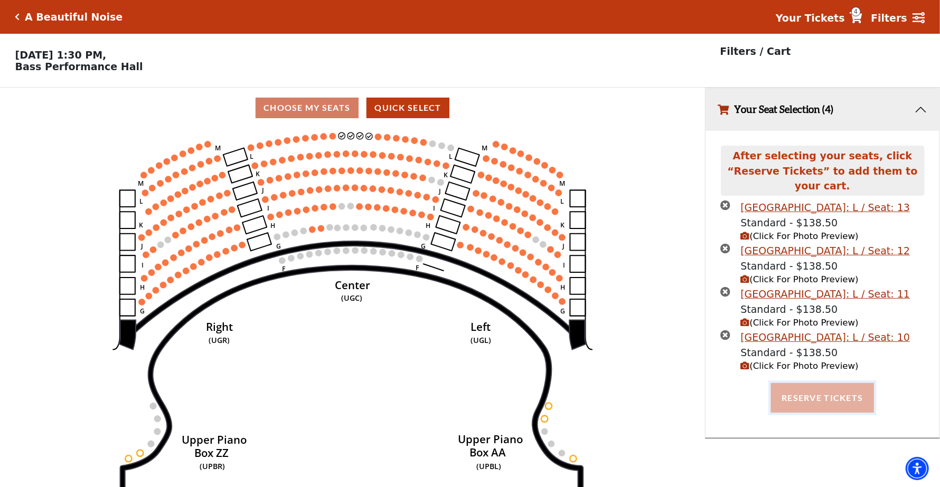
click at [822, 383] on button "Reserve Tickets" at bounding box center [822, 398] width 102 height 30
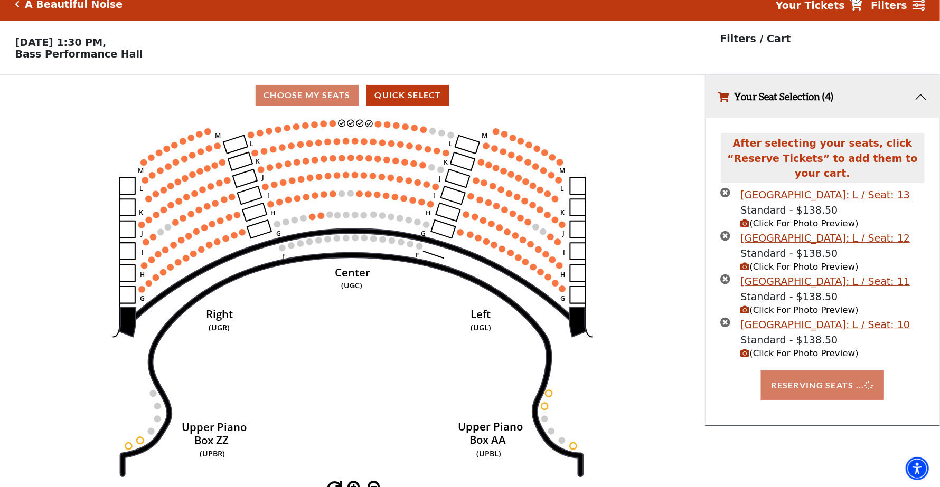
scroll to position [25, 0]
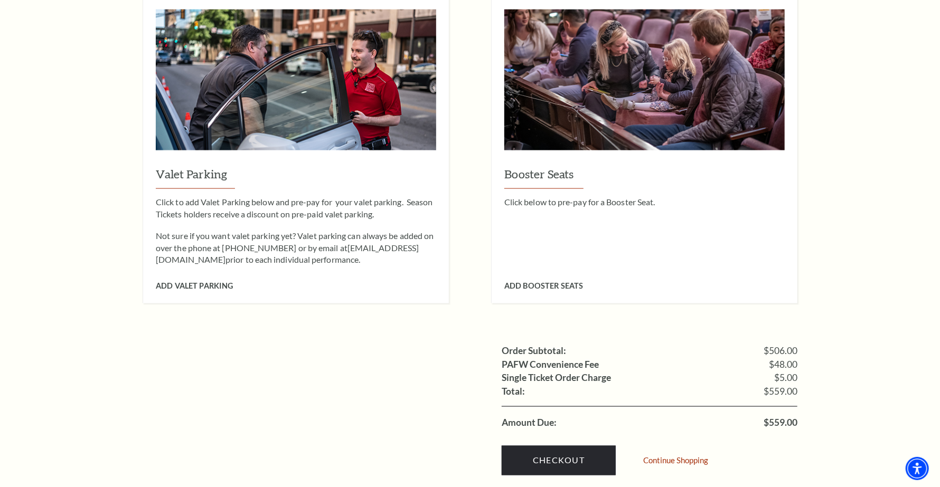
scroll to position [1109, 0]
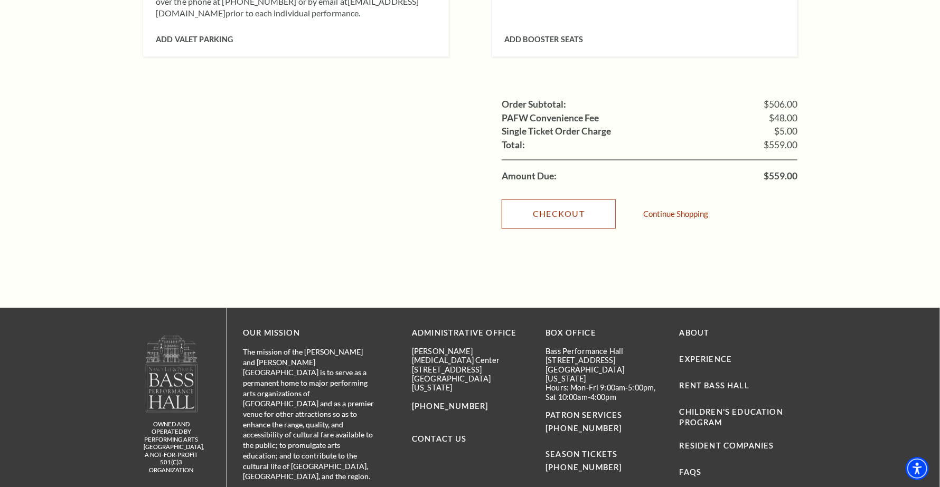
click at [556, 200] on link "Checkout" at bounding box center [559, 215] width 114 height 30
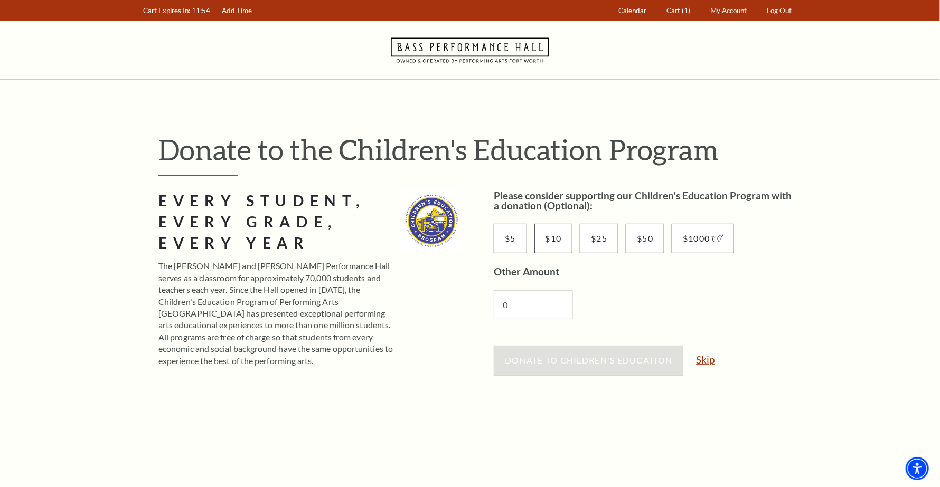
click at [707, 359] on link "Skip" at bounding box center [705, 360] width 18 height 10
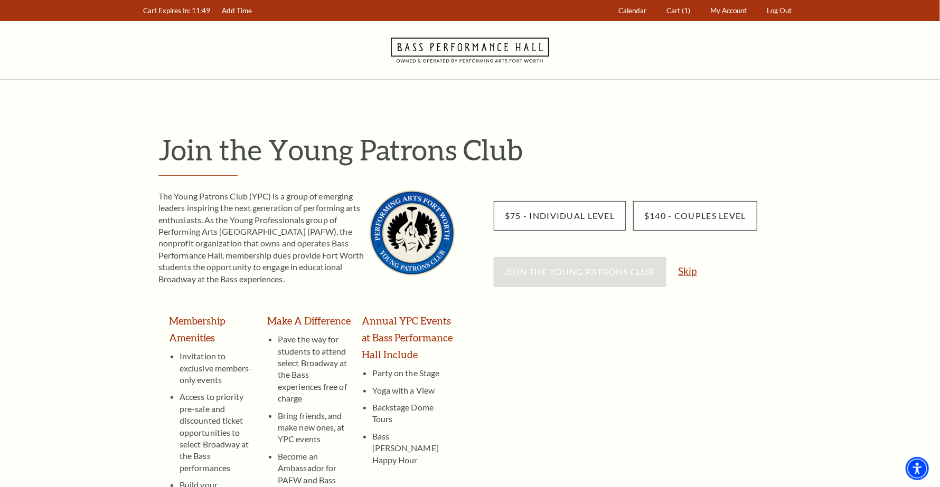
click at [684, 273] on link "Skip" at bounding box center [688, 271] width 18 height 10
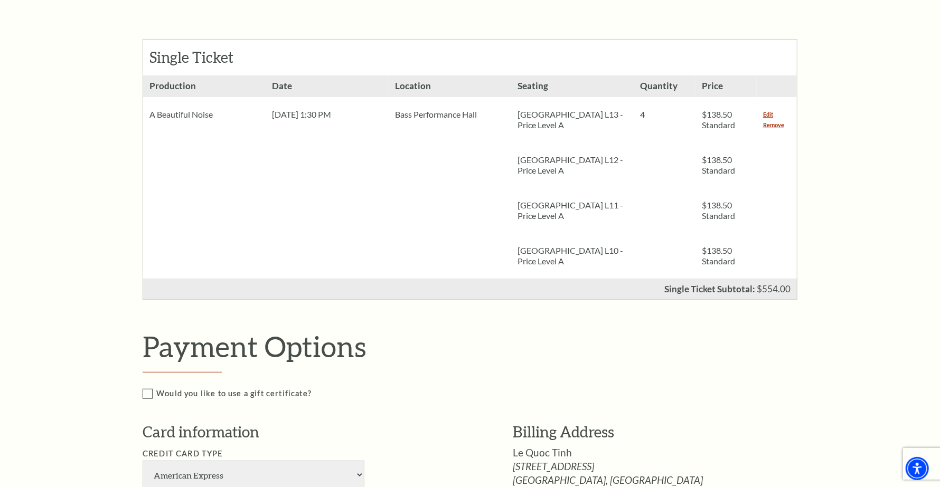
scroll to position [246, 0]
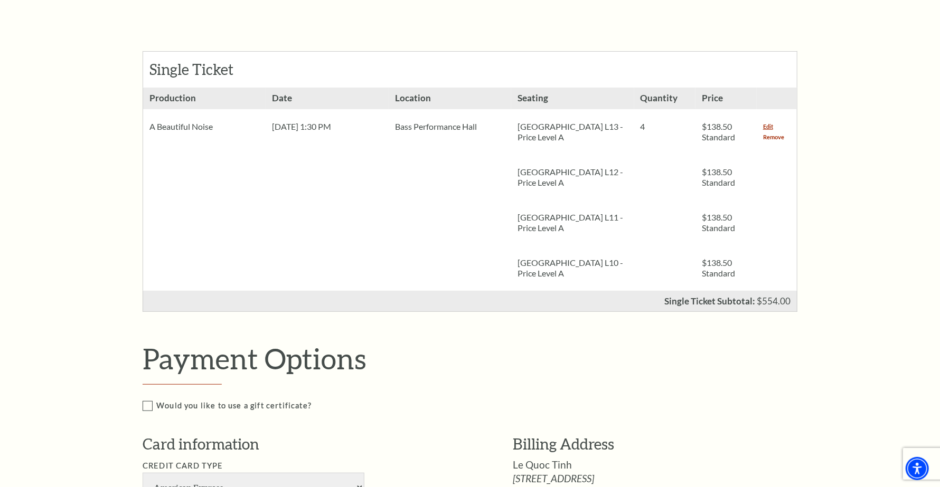
click at [772, 137] on link "Remove" at bounding box center [773, 137] width 21 height 11
